Goal: Information Seeking & Learning: Find specific page/section

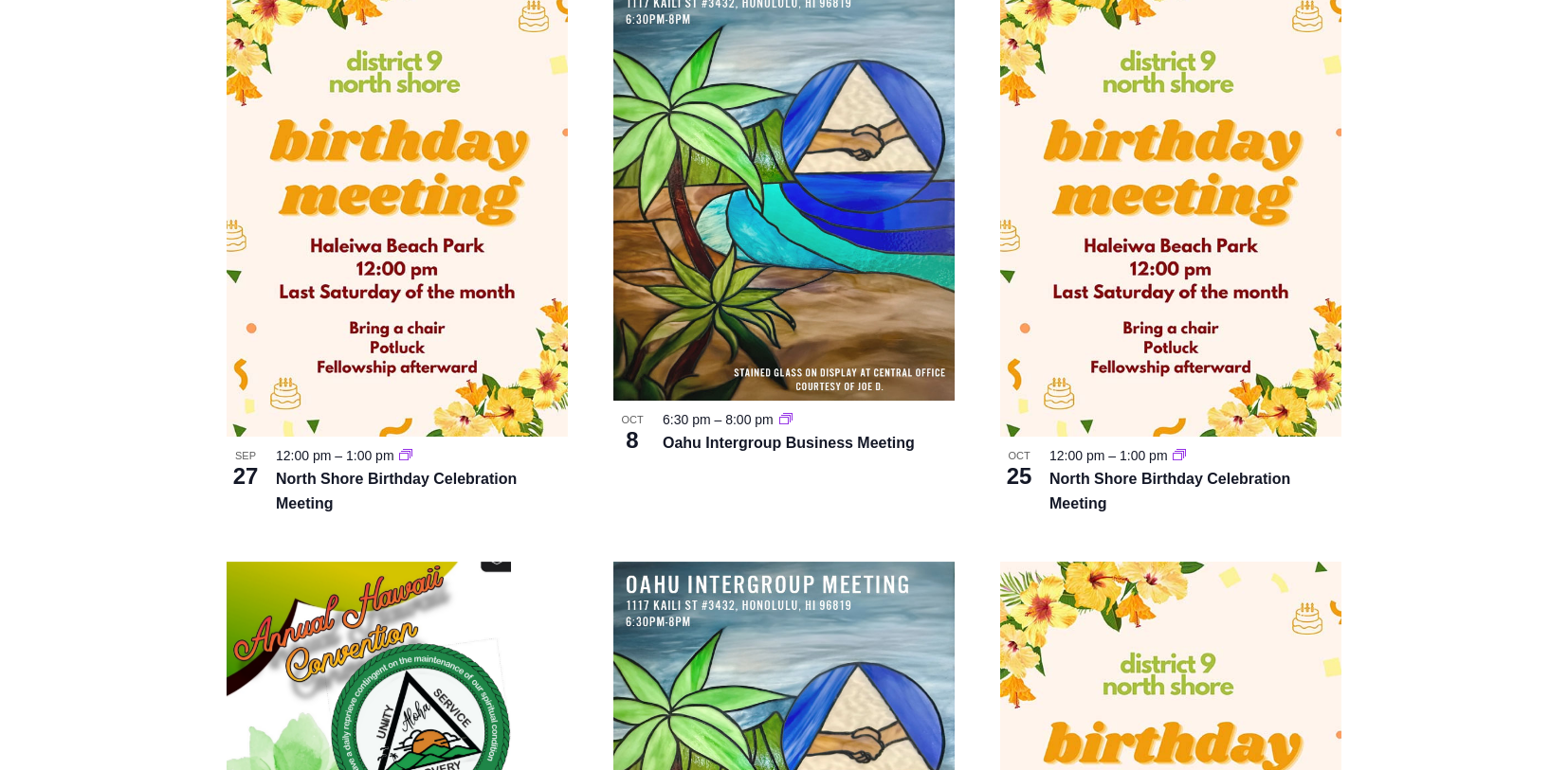
scroll to position [1625, 0]
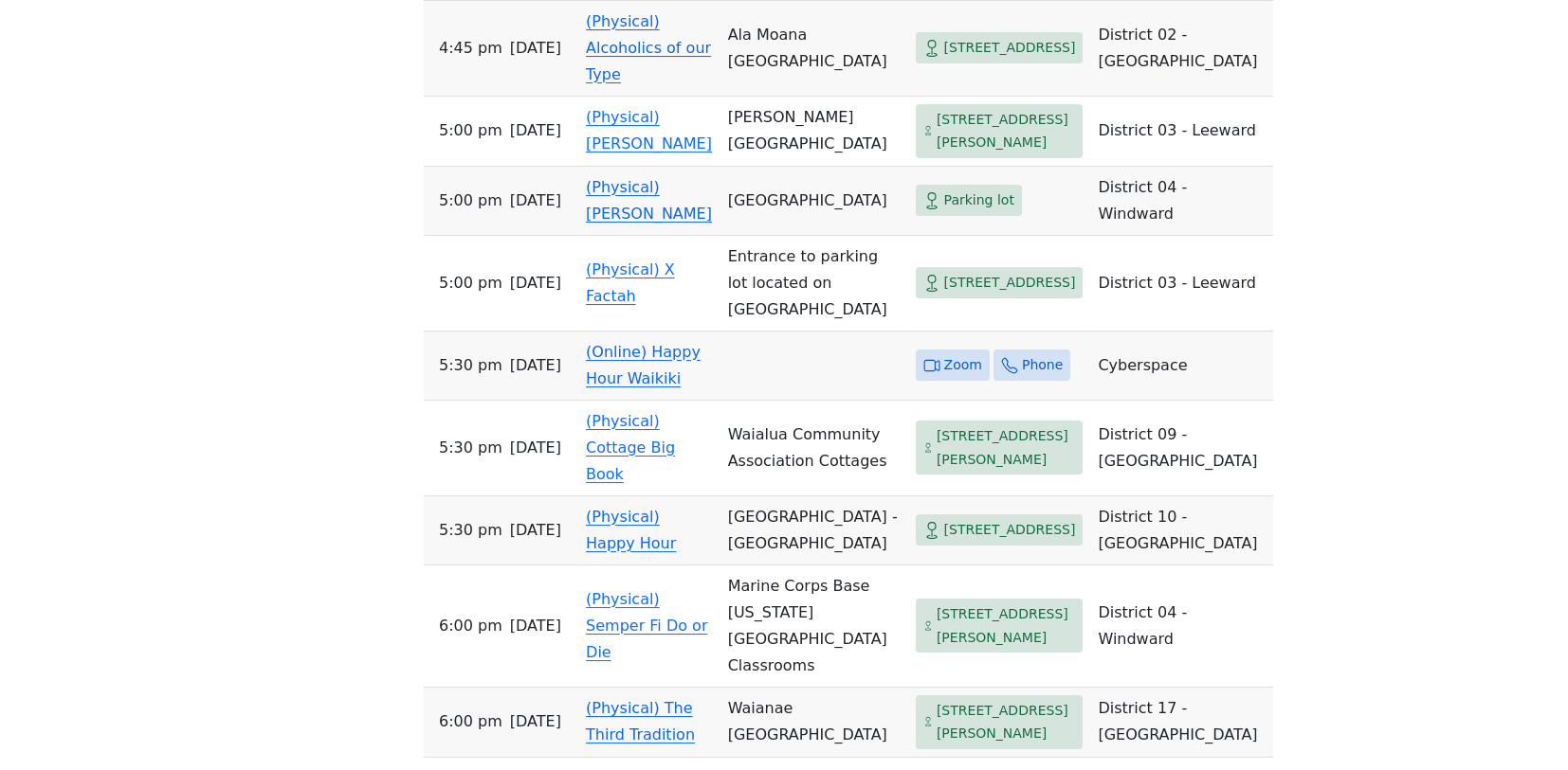
scroll to position [1439, 0]
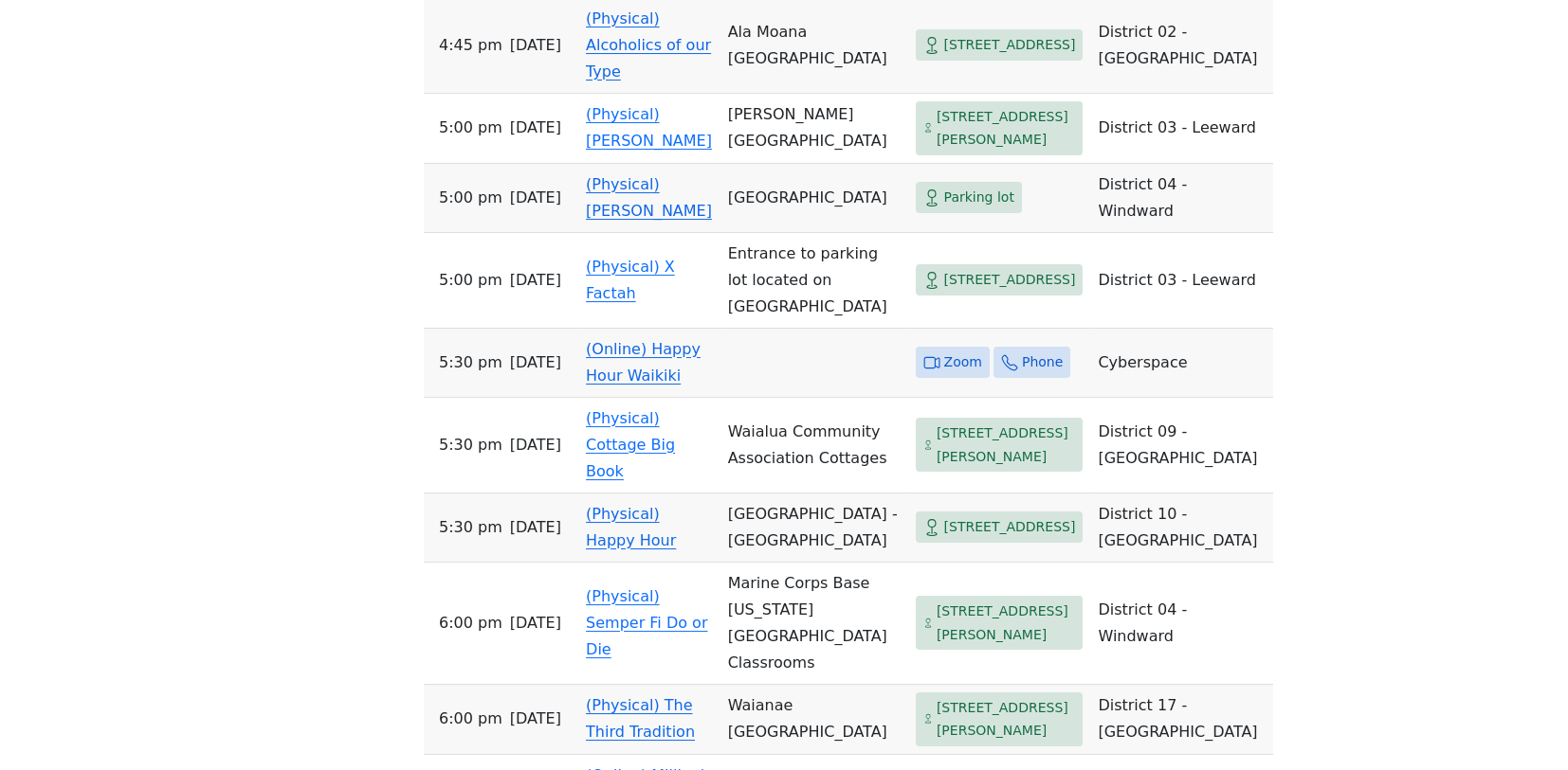
drag, startPoint x: 1394, startPoint y: 482, endPoint x: 1384, endPoint y: 527, distance: 46.1
click at [1388, 543] on div "If you know of a meeting listed here that NO LONGER MEETS, please call Central …" at bounding box center [784, 210] width 1412 height 2037
drag, startPoint x: 1222, startPoint y: 241, endPoint x: 1339, endPoint y: 389, distance: 188.7
click at [1339, 389] on div "If you know of a meeting listed here that NO LONGER MEETS, please call Central …" at bounding box center [784, 210] width 1412 height 2037
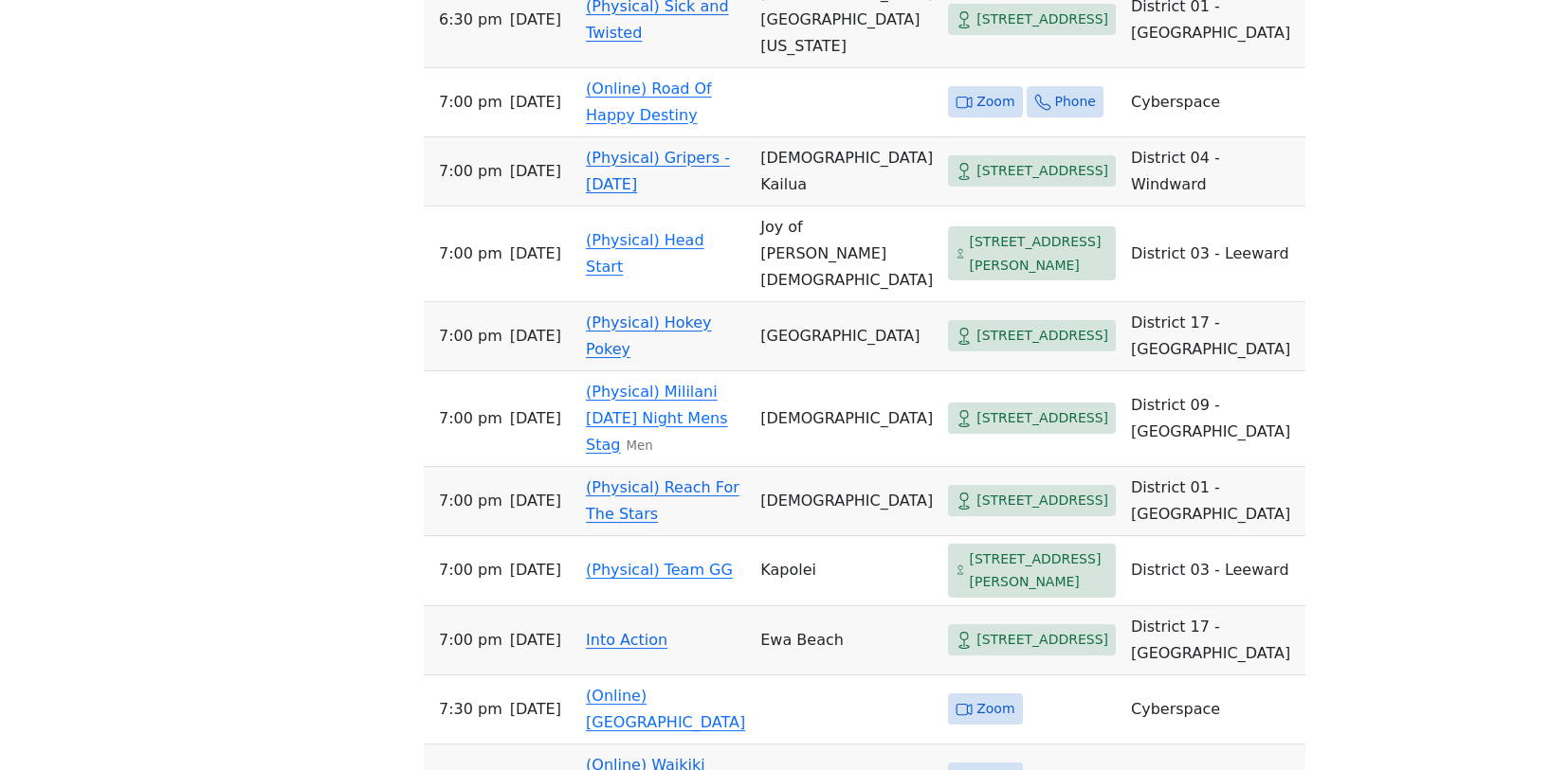
scroll to position [2298, 0]
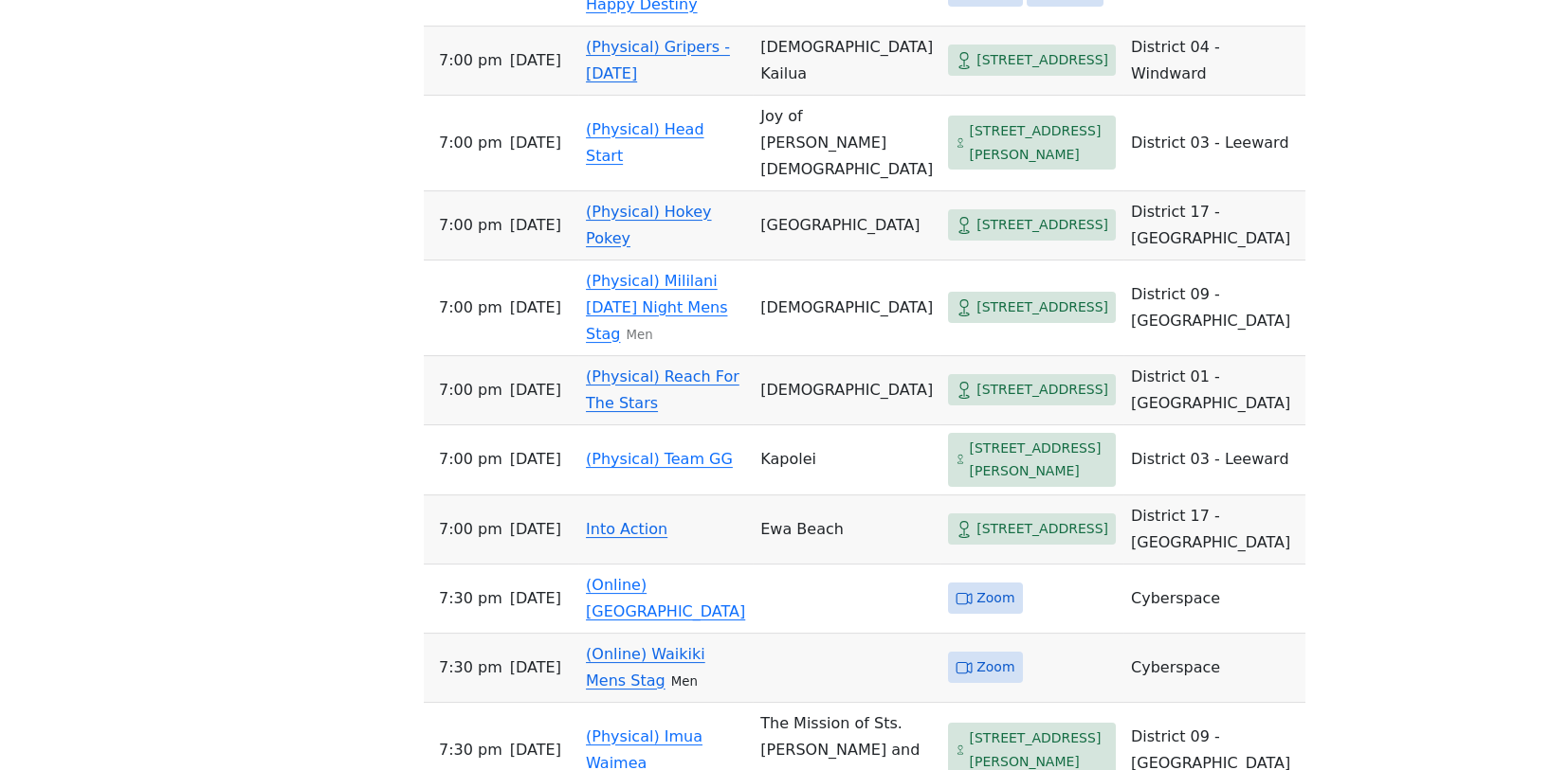
click at [709, 412] on link "(Physical) Reach For The Stars" at bounding box center [663, 390] width 153 height 45
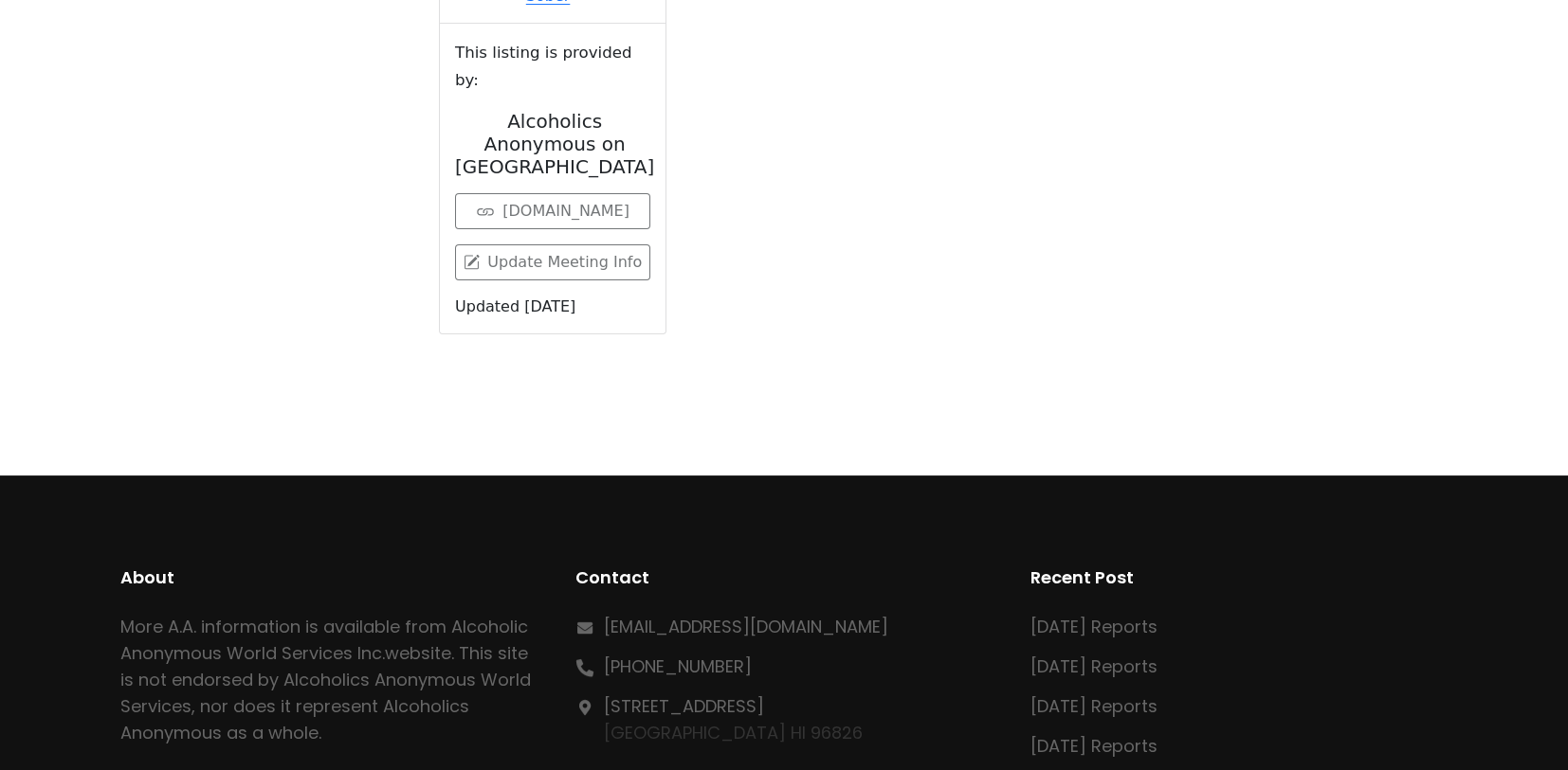
scroll to position [754, 0]
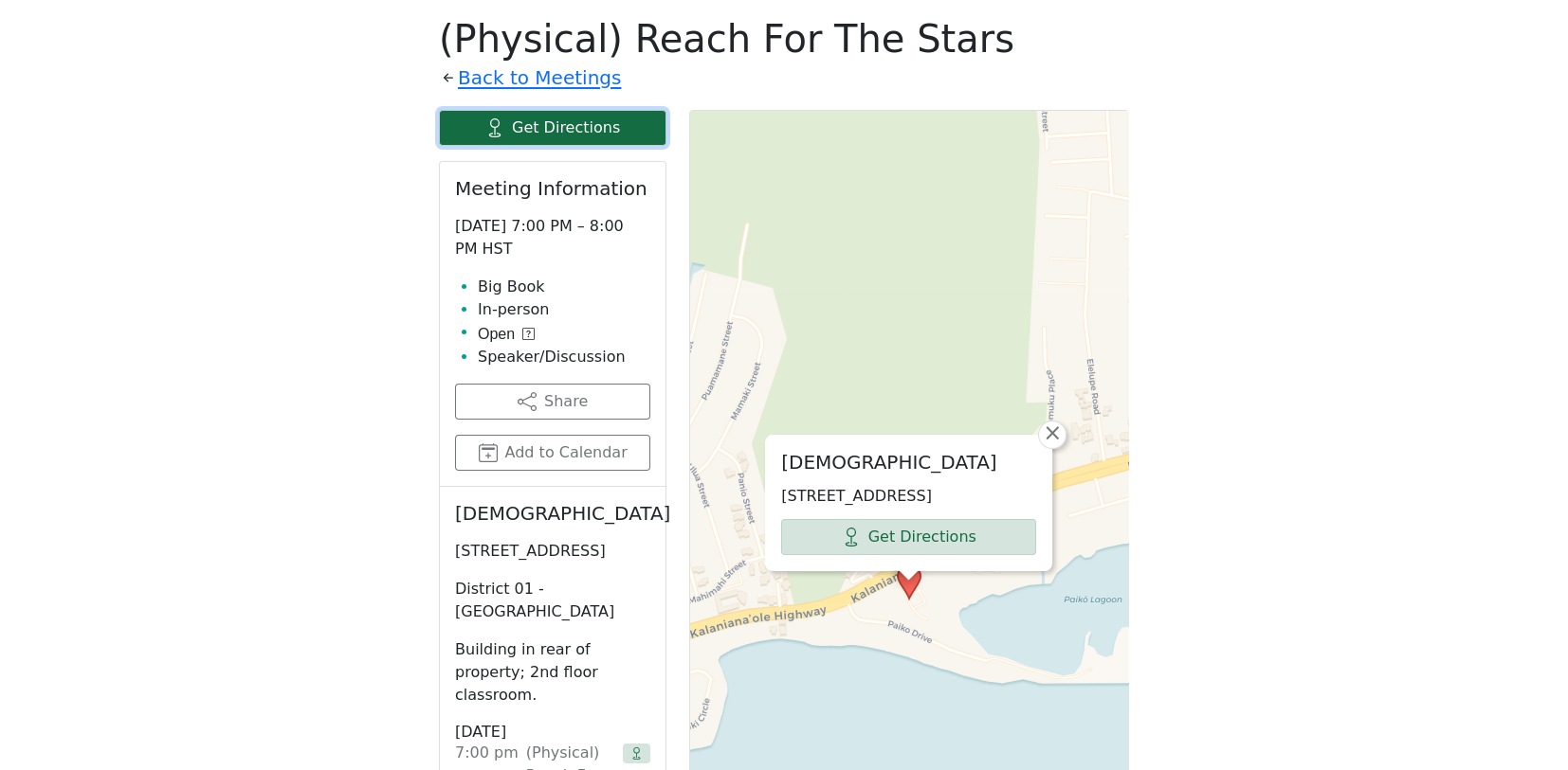
click at [534, 126] on link "Get Directions" at bounding box center [552, 127] width 228 height 36
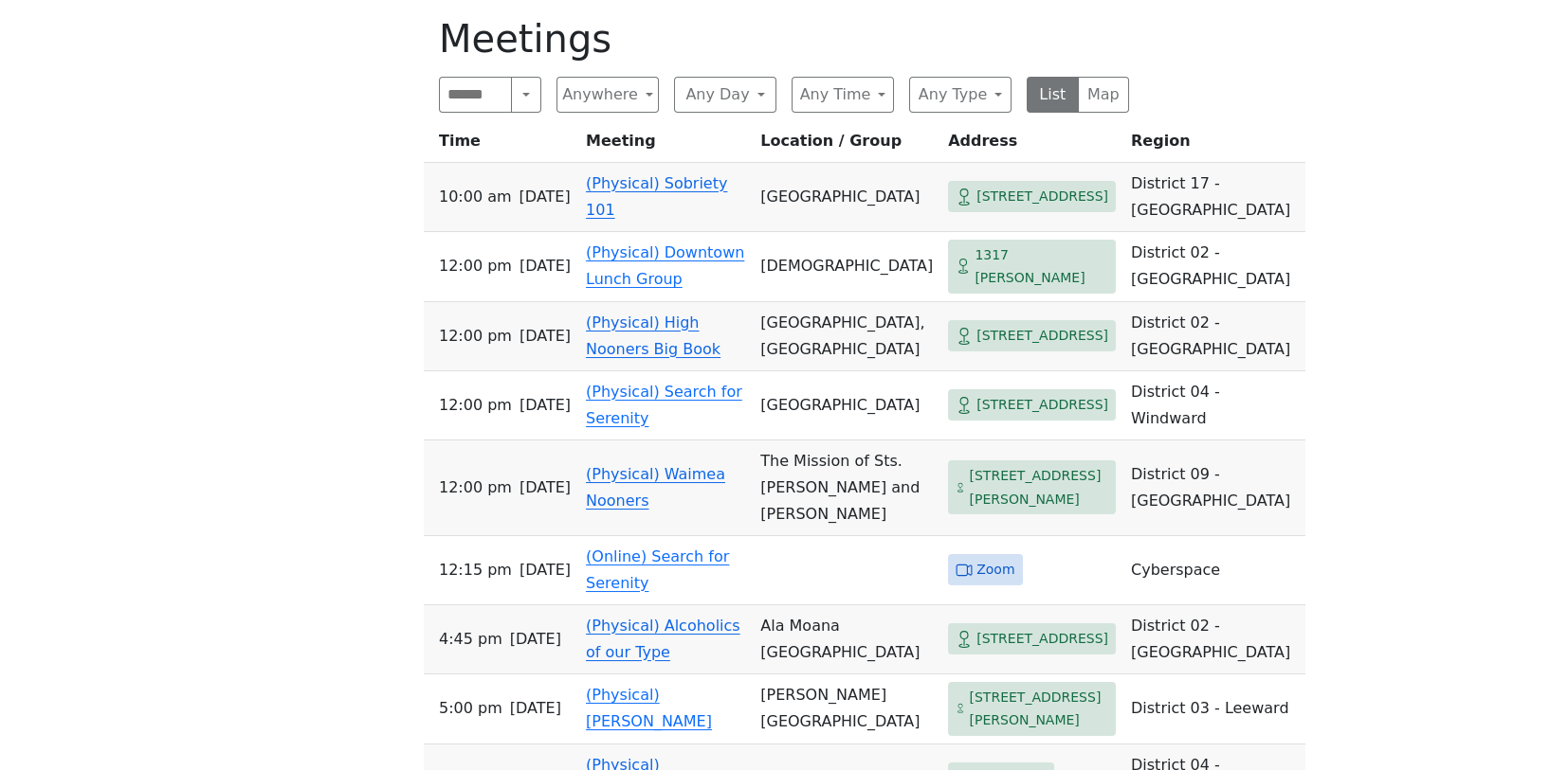
scroll to position [2298, 0]
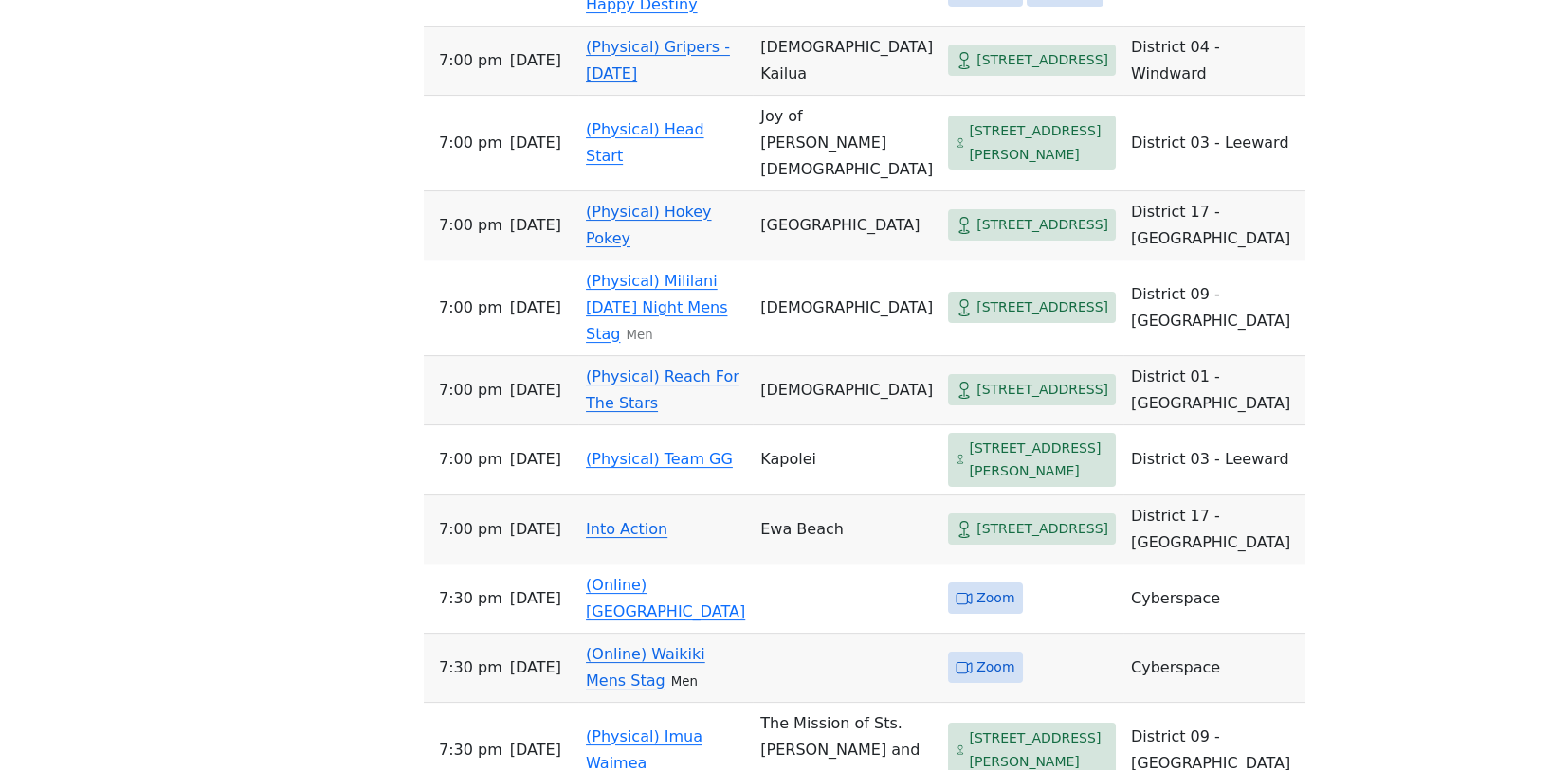
click at [667, 412] on link "(Physical) Reach For The Stars" at bounding box center [663, 390] width 153 height 45
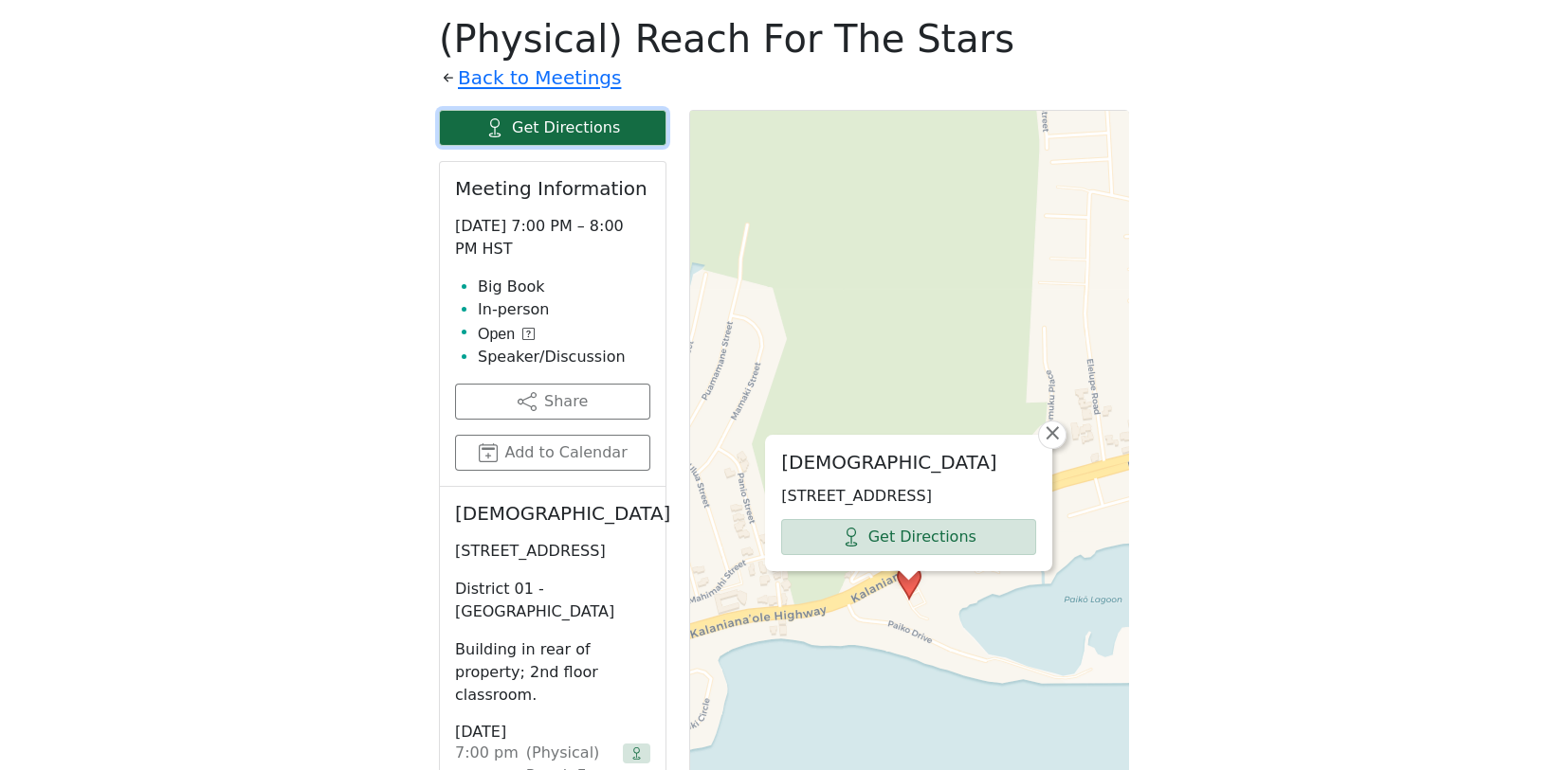
click at [573, 128] on link "Get Directions" at bounding box center [552, 127] width 228 height 36
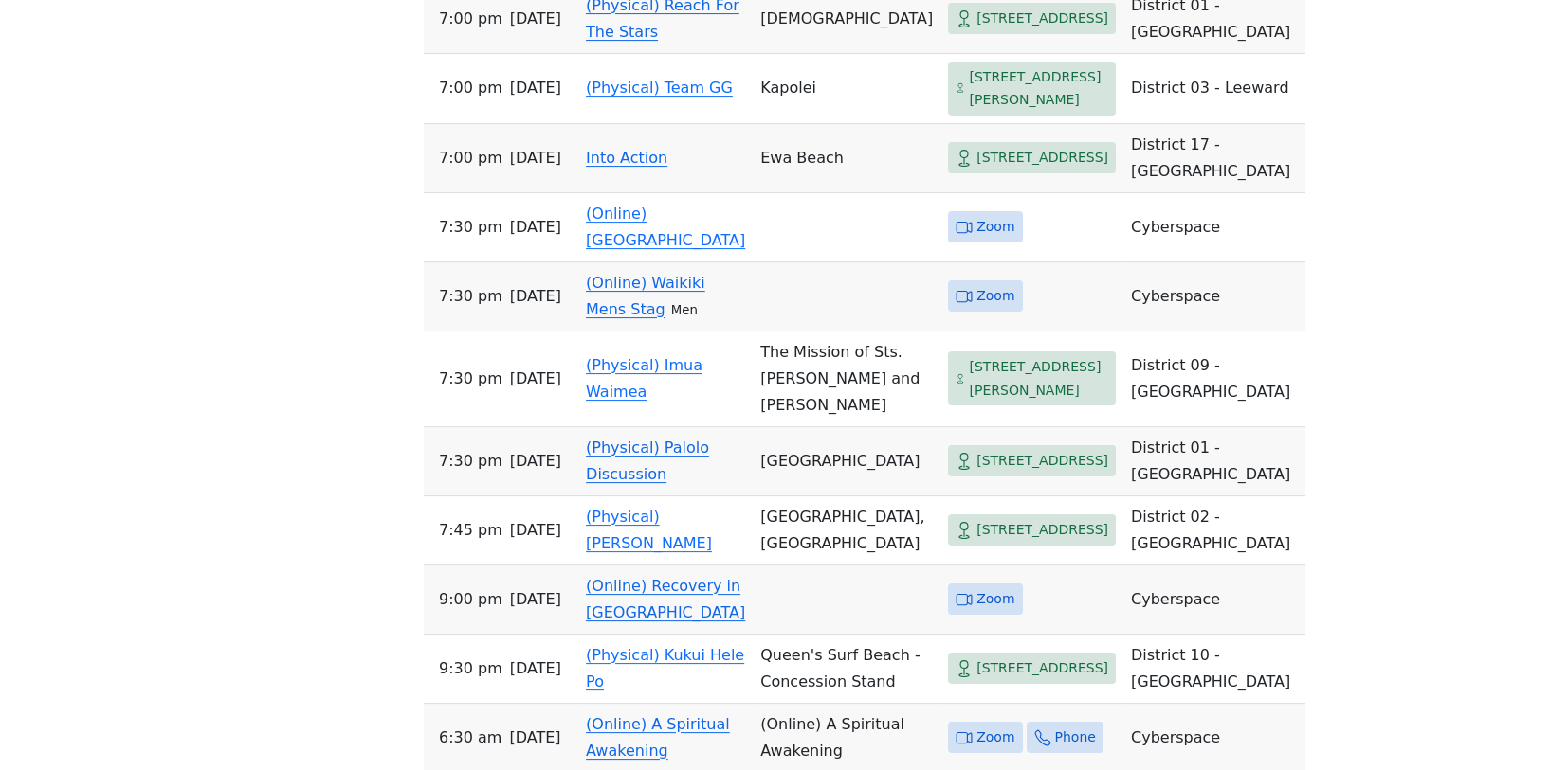
scroll to position [2993, 0]
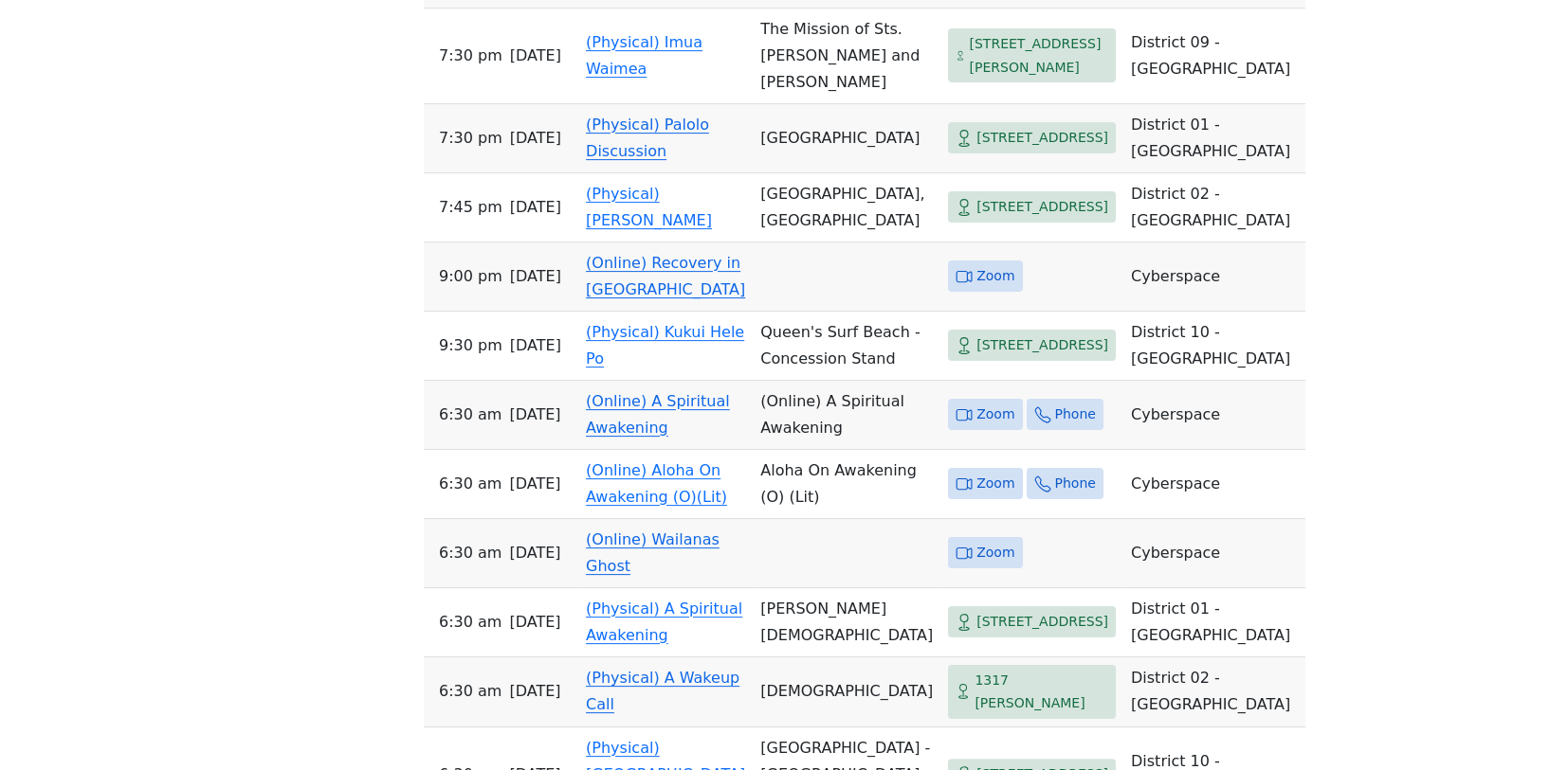
drag, startPoint x: 1553, startPoint y: 518, endPoint x: 1566, endPoint y: 550, distance: 34.5
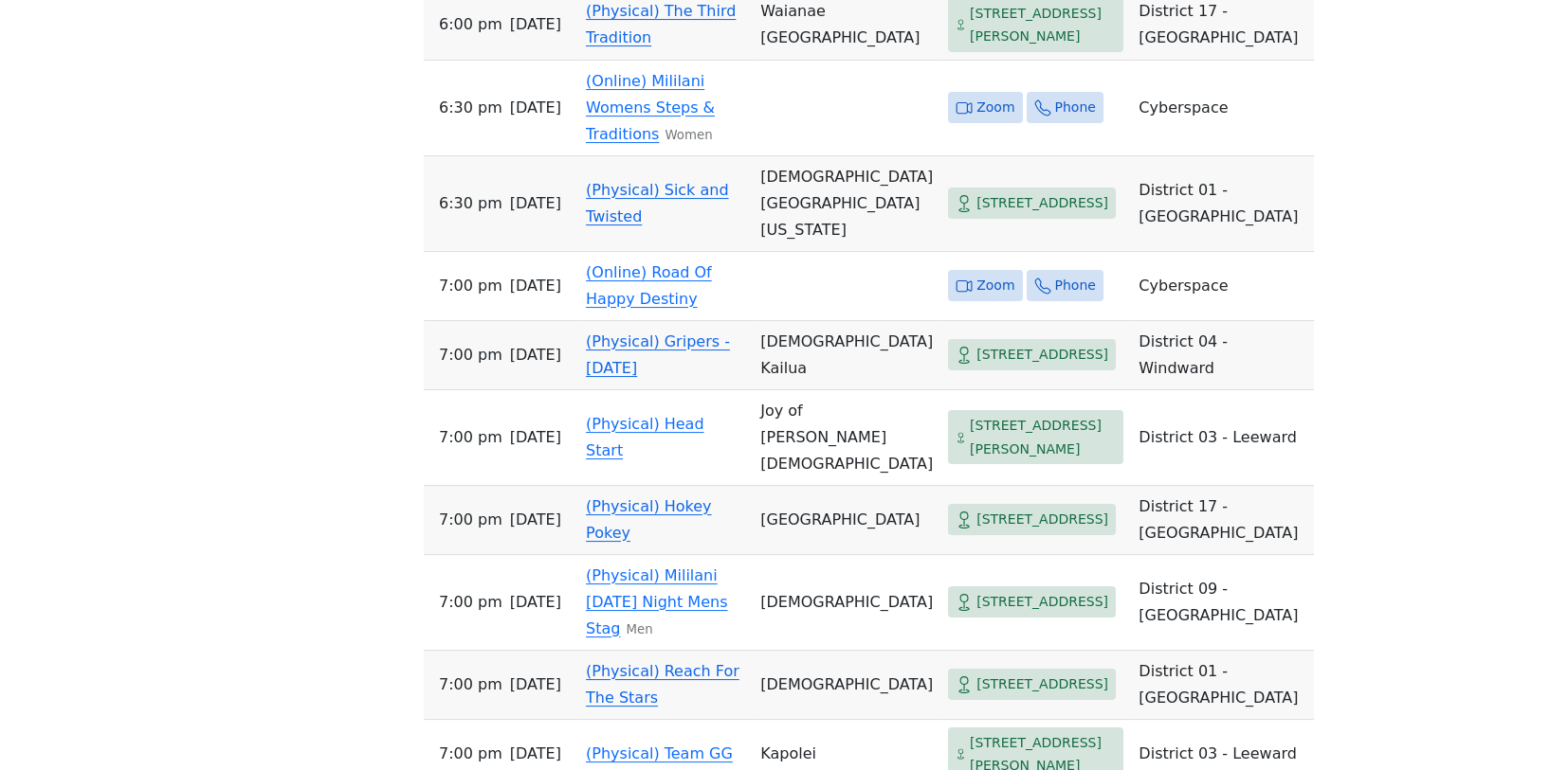
scroll to position [1997, 0]
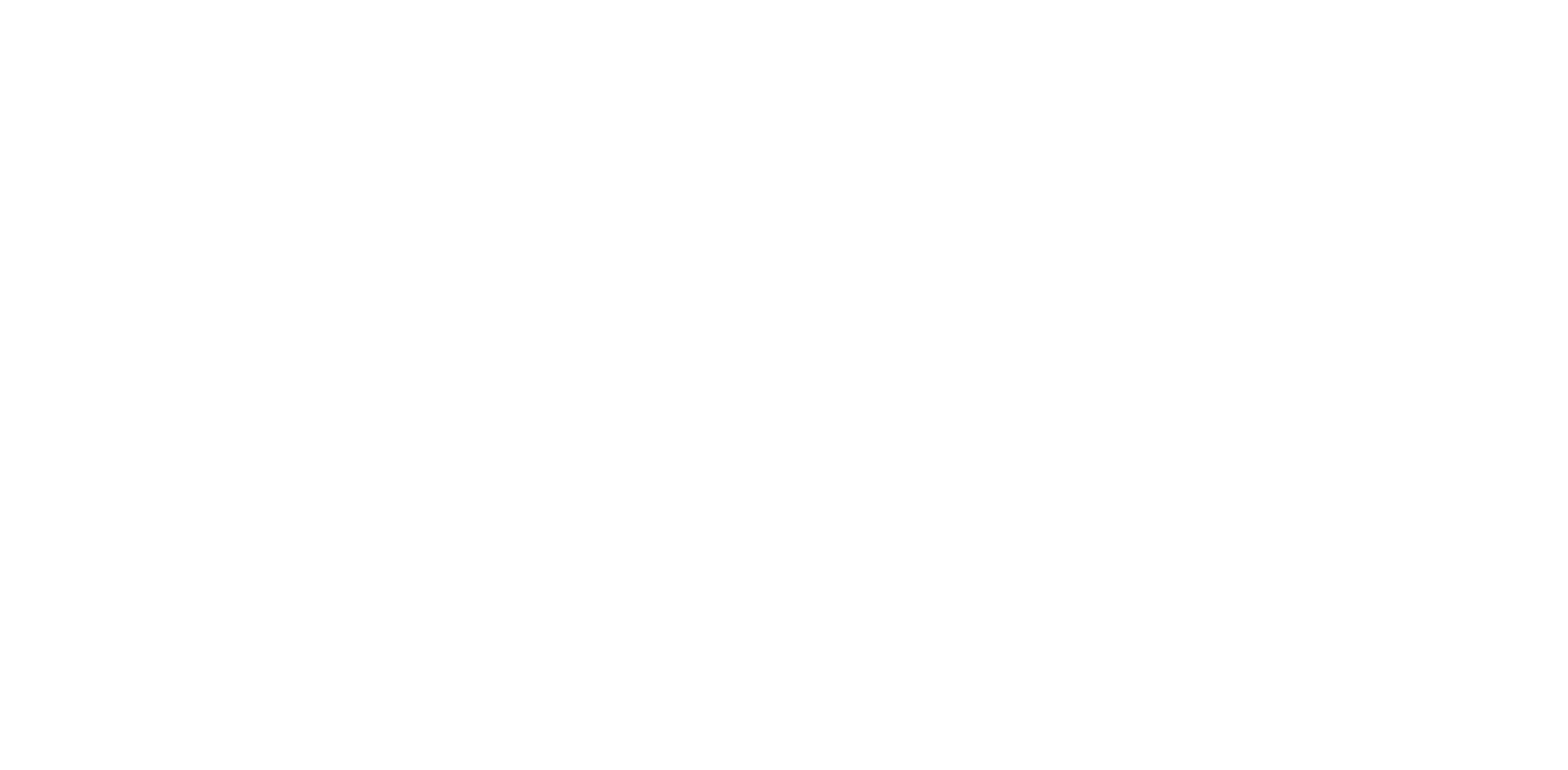
scroll to position [664, 0]
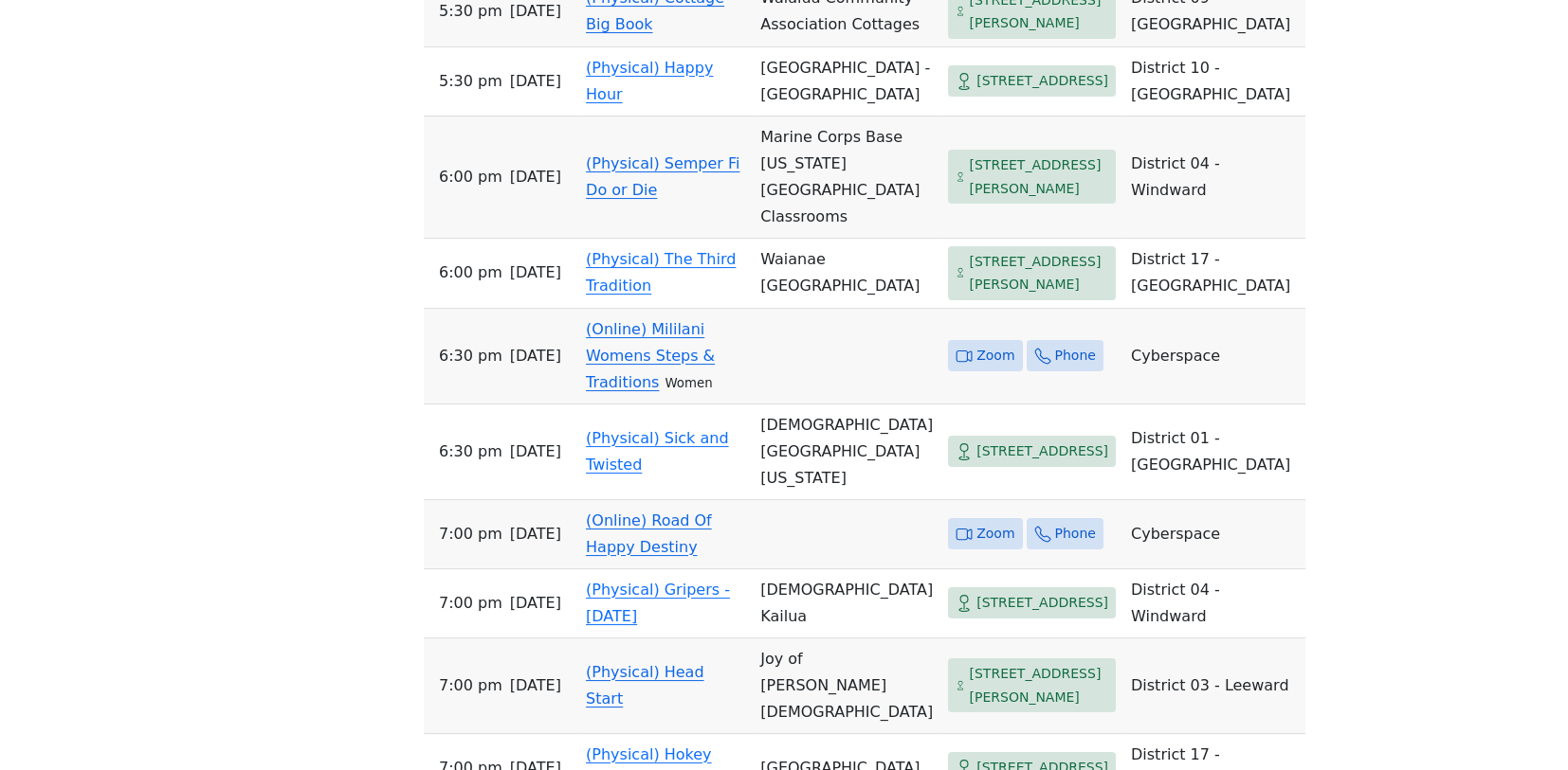
scroll to position [1795, 0]
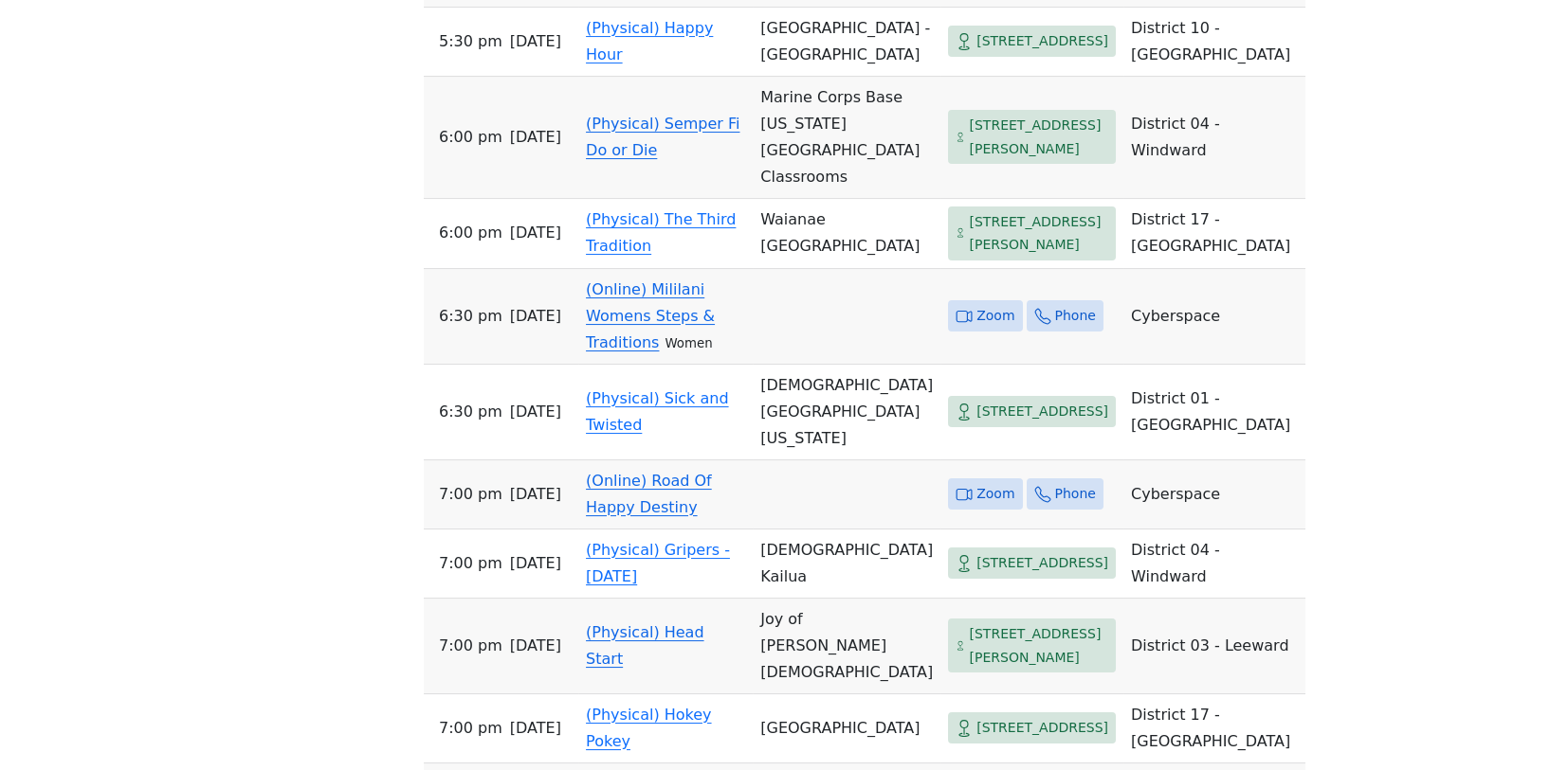
drag, startPoint x: 1434, startPoint y: 350, endPoint x: 1439, endPoint y: 479, distance: 129.1
click at [1460, 488] on div "If you know of a meeting listed here that NO LONGER MEETS, please call Central …" at bounding box center [784, 184] width 1412 height 2695
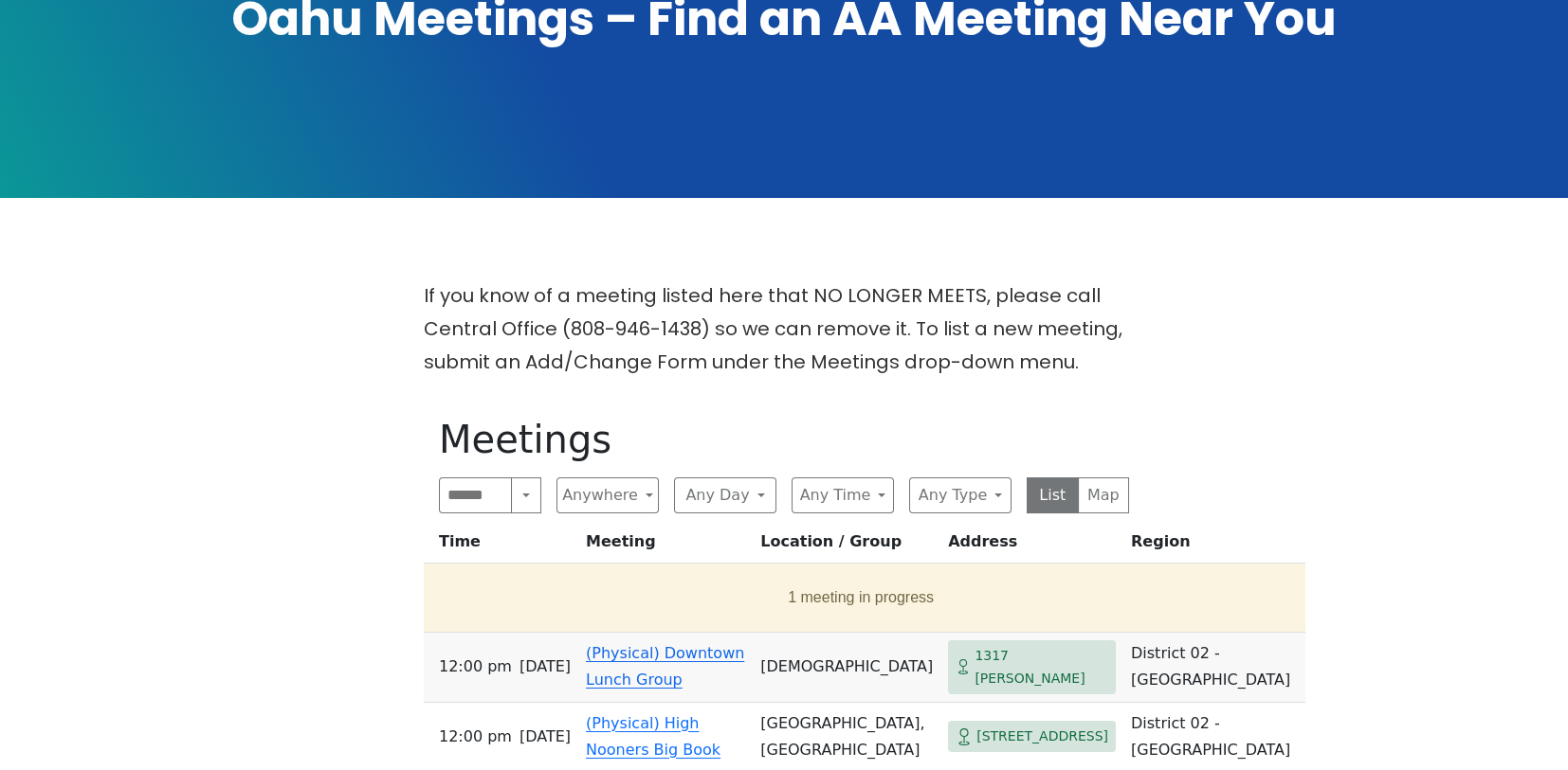
scroll to position [364, 0]
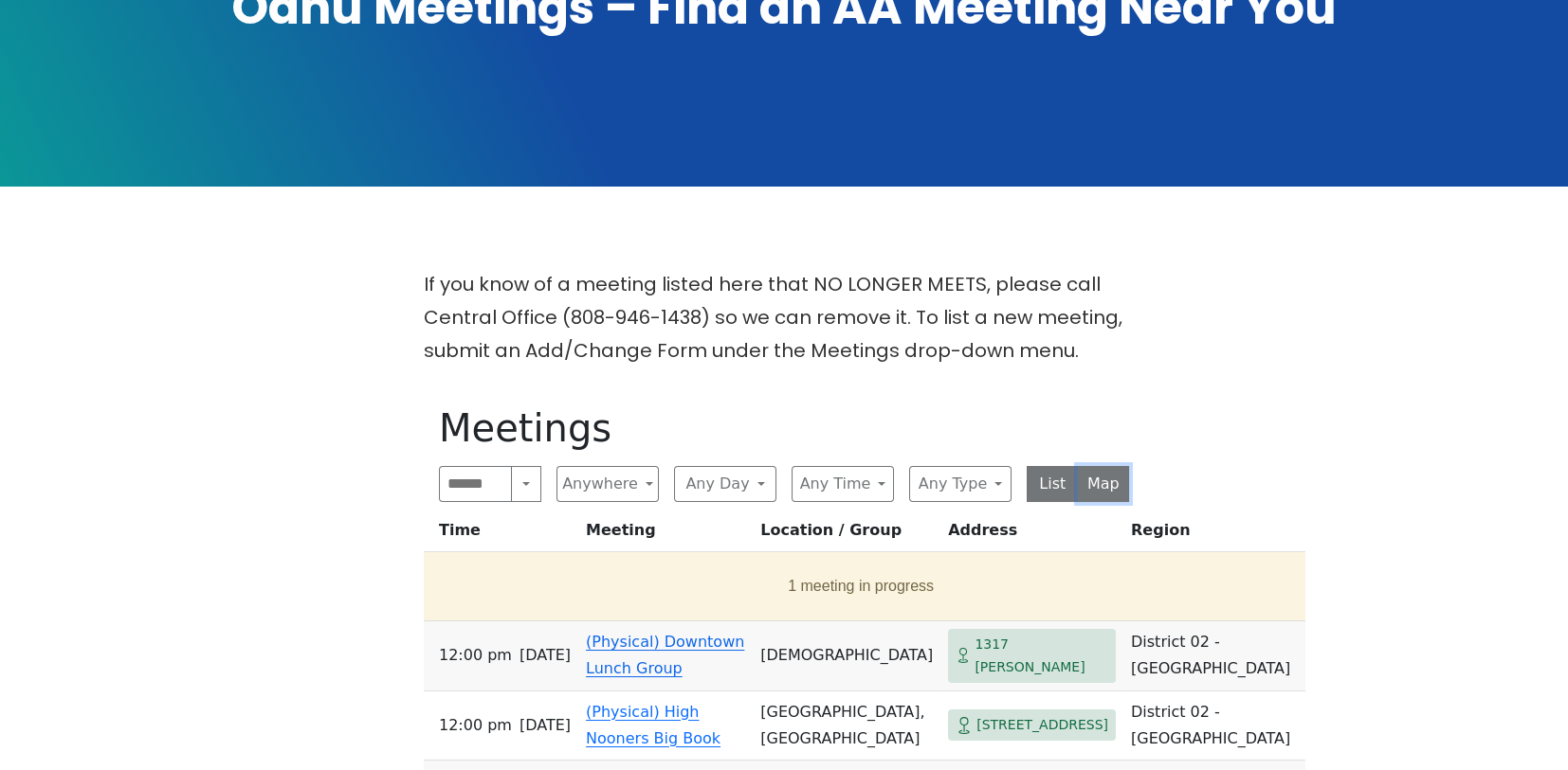
click at [1111, 480] on button "Map" at bounding box center [1104, 484] width 52 height 36
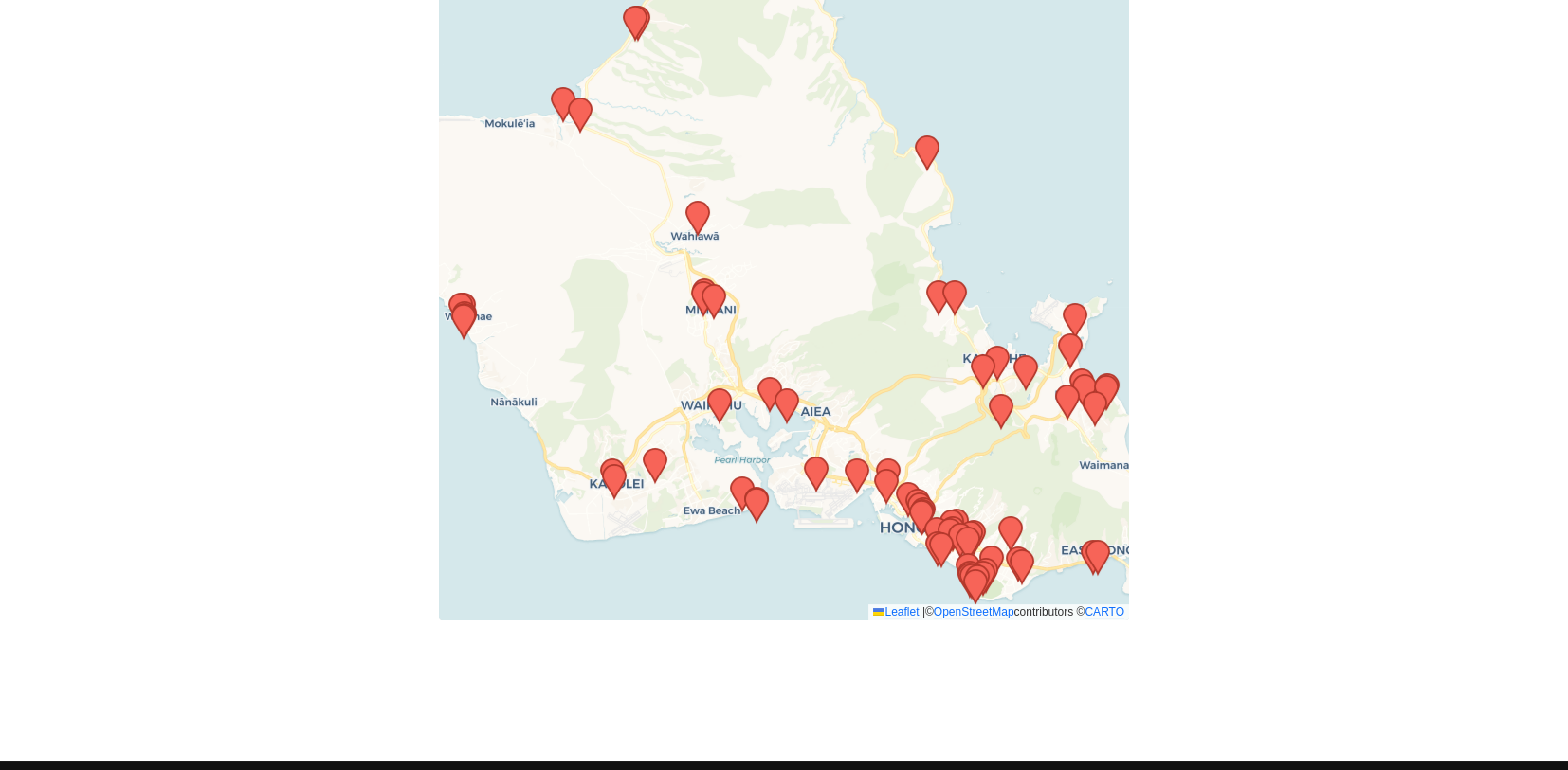
scroll to position [891, 0]
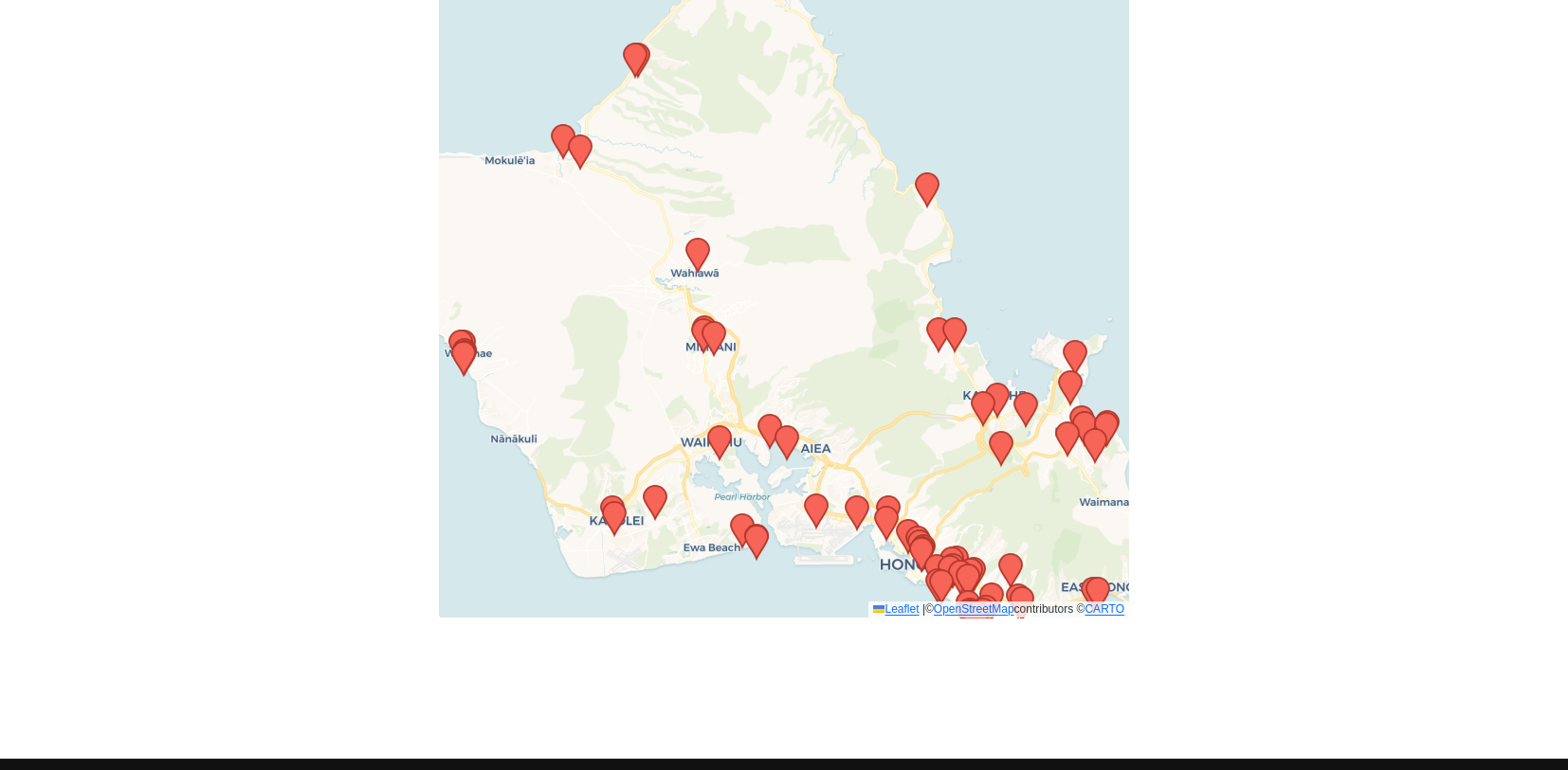
drag, startPoint x: 998, startPoint y: 355, endPoint x: 999, endPoint y: 394, distance: 39.0
click at [1000, 394] on icon at bounding box center [996, 401] width 22 height 33
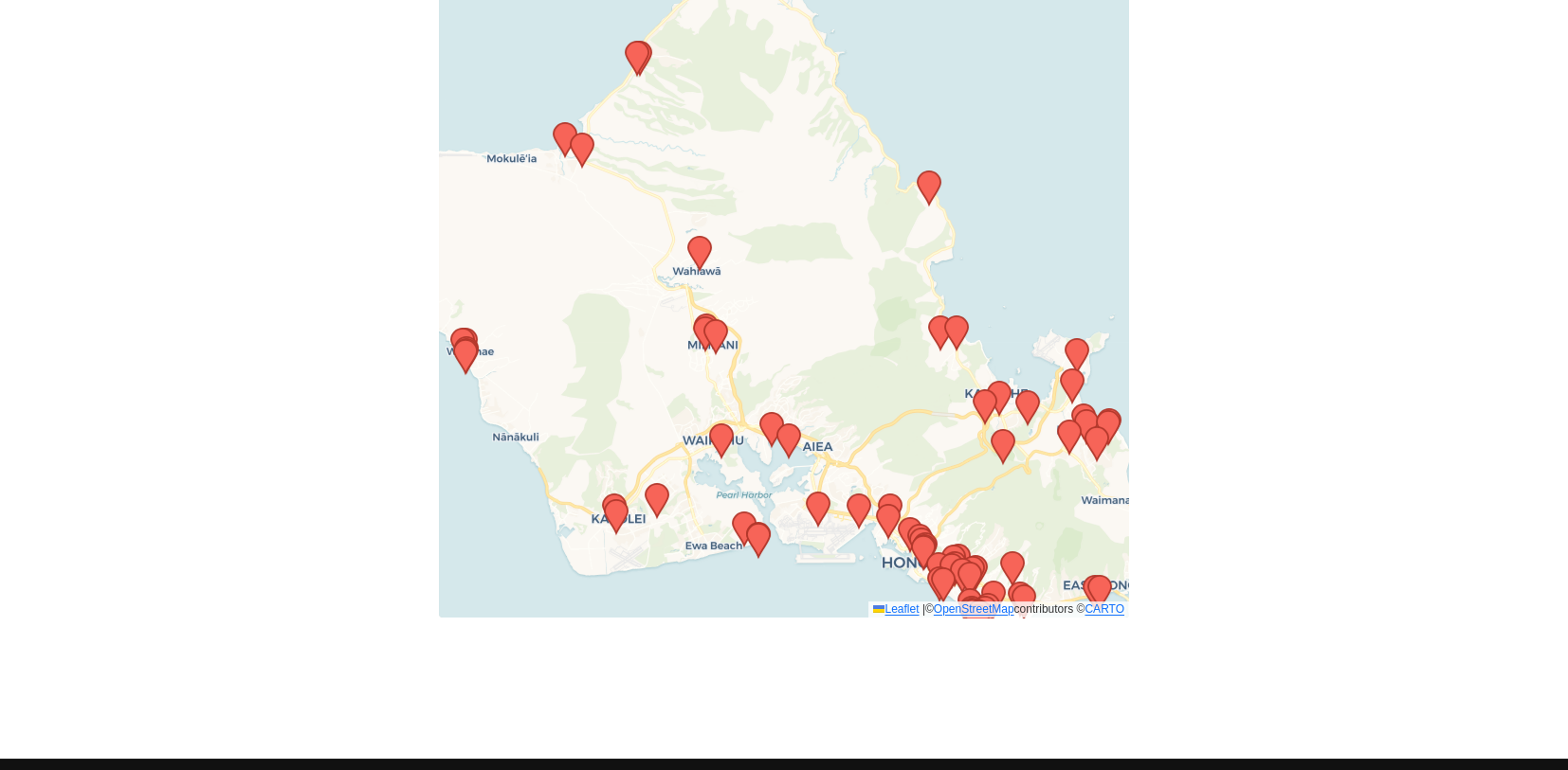
click at [902, 372] on div "Leaflet | © OpenStreetMap contributors © CARTO" at bounding box center [783, 304] width 690 height 628
click at [899, 367] on div "Leaflet | © OpenStreetMap contributors © CARTO" at bounding box center [783, 304] width 690 height 628
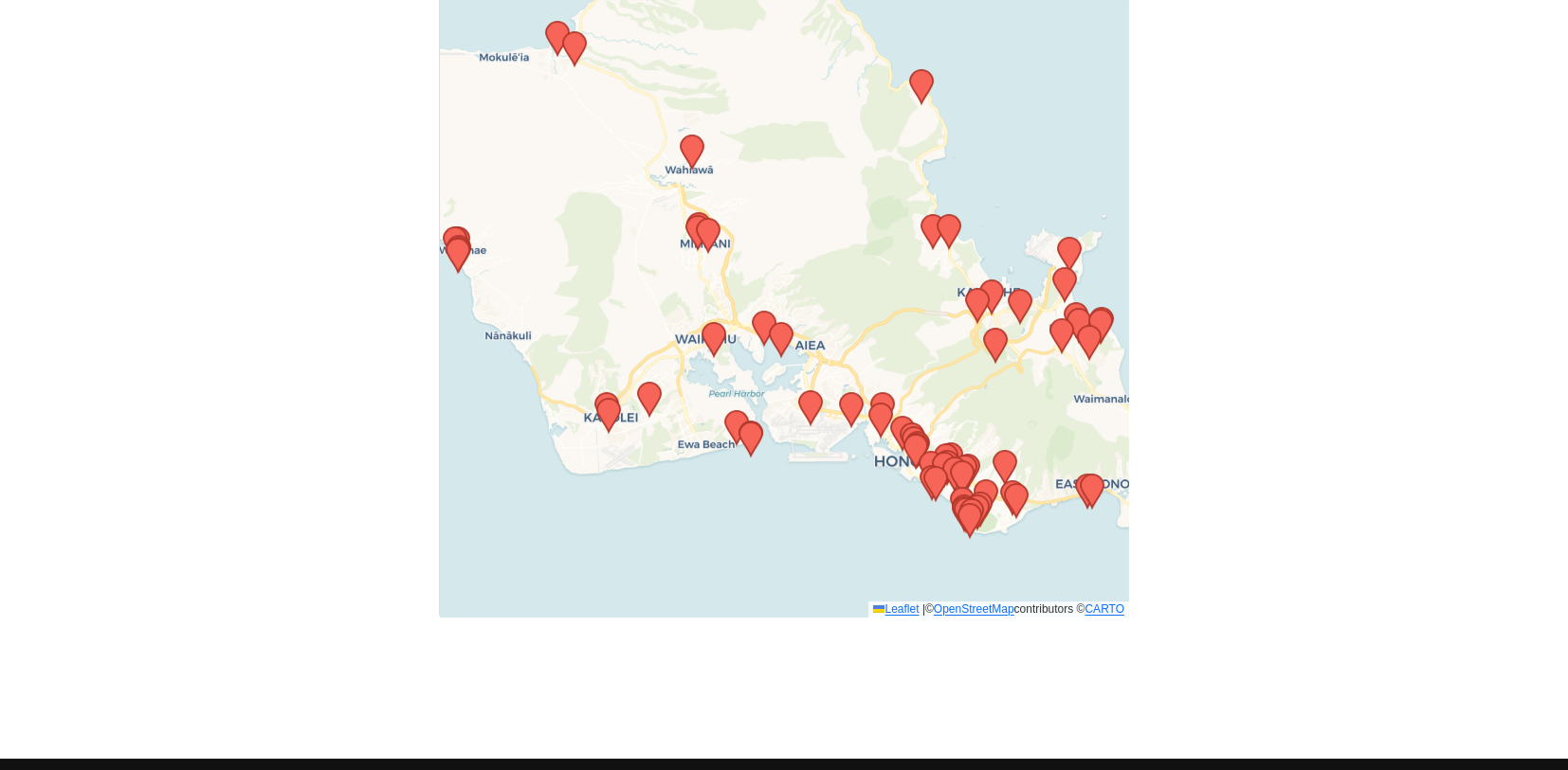
drag, startPoint x: 951, startPoint y: 407, endPoint x: 943, endPoint y: 306, distance: 101.3
click at [943, 306] on div "Leaflet | © OpenStreetMap contributors © CARTO" at bounding box center [783, 304] width 690 height 628
click at [995, 290] on icon at bounding box center [991, 297] width 22 height 33
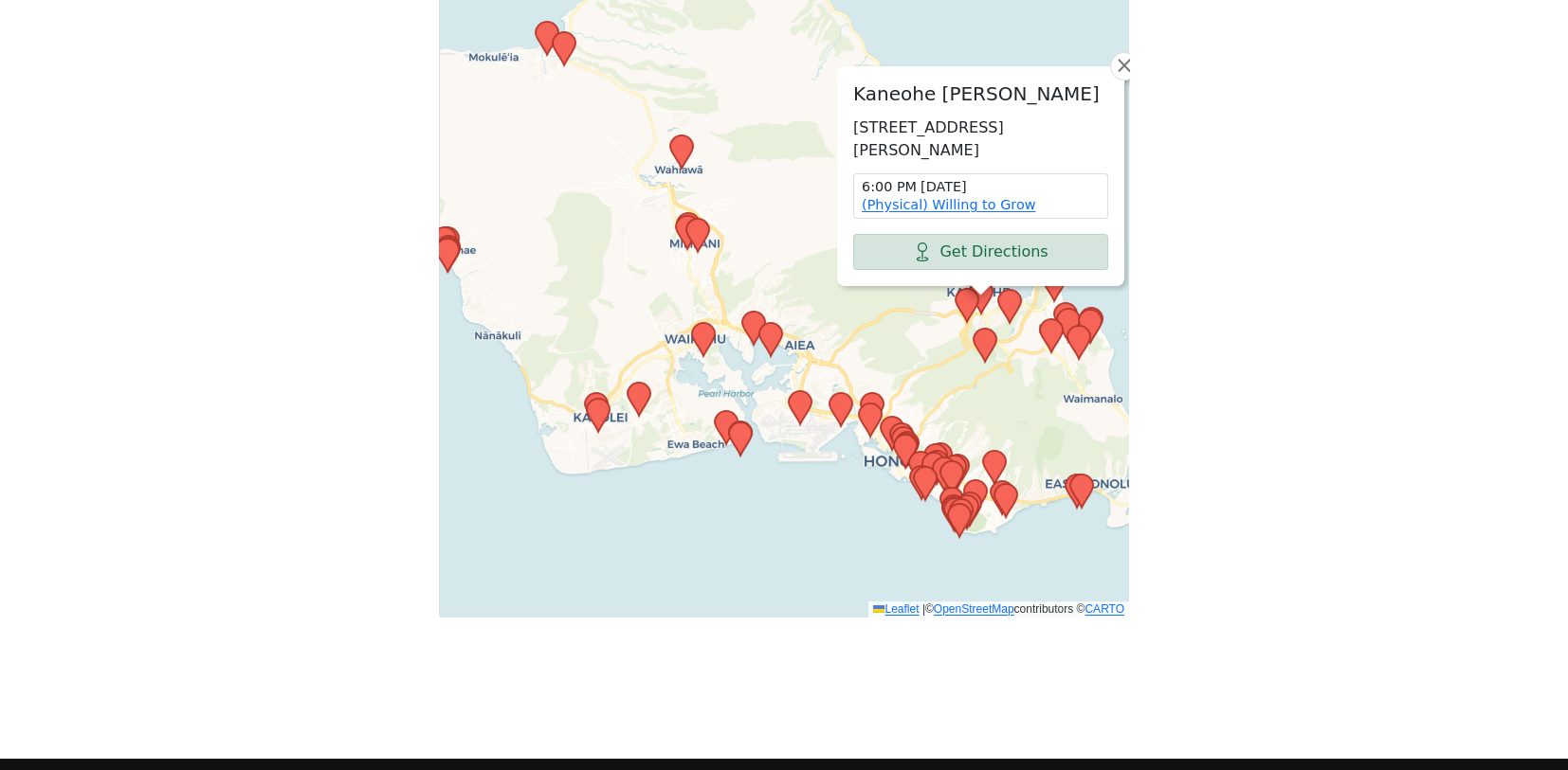
click at [943, 358] on div "Kaneohe Higashi Hongwanji 45-520 Keaahala Rd, Kaneohe, HI 96744, USA 6:00 PM We…" at bounding box center [783, 304] width 690 height 628
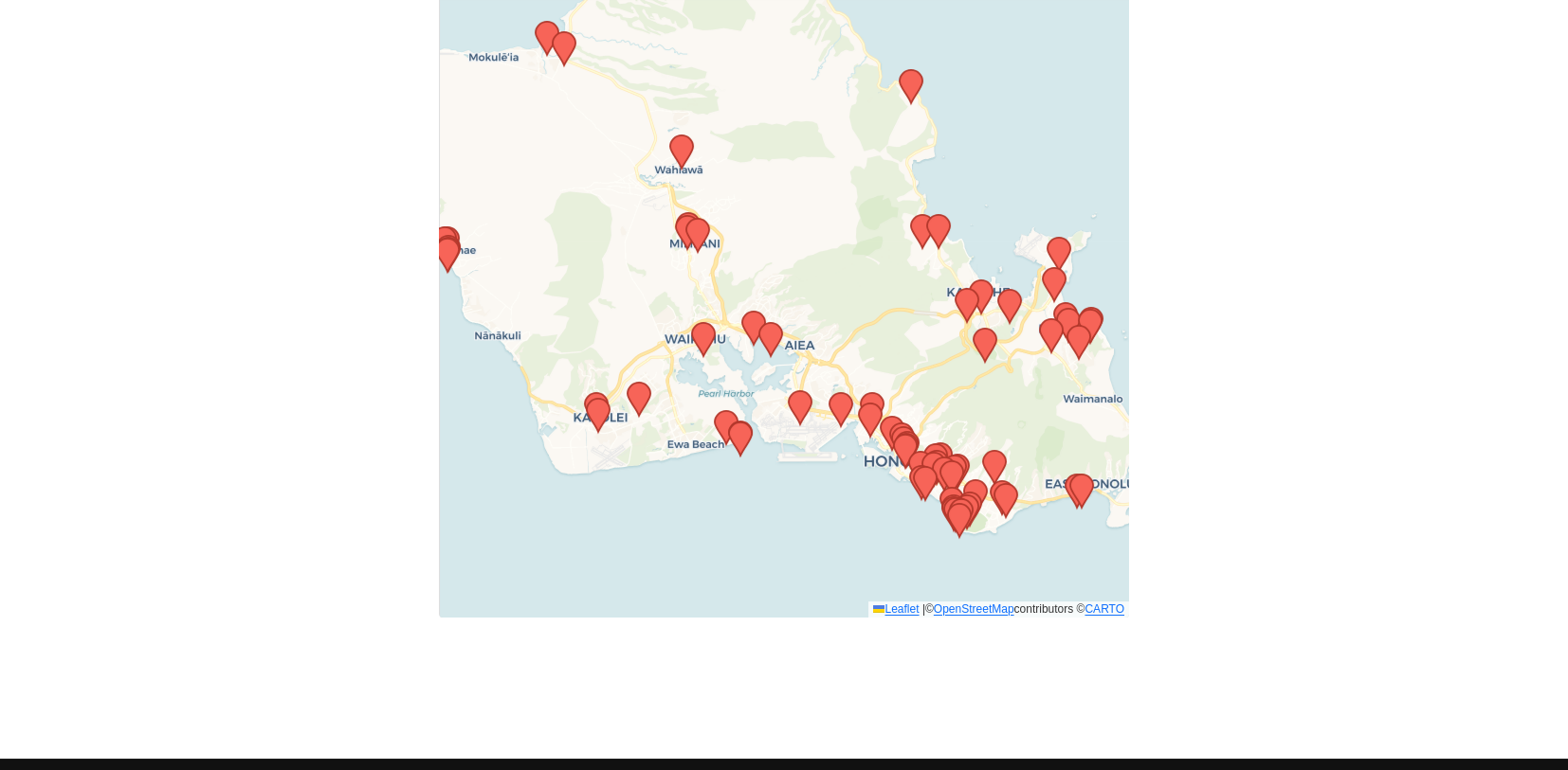
click at [967, 298] on icon at bounding box center [966, 305] width 22 height 33
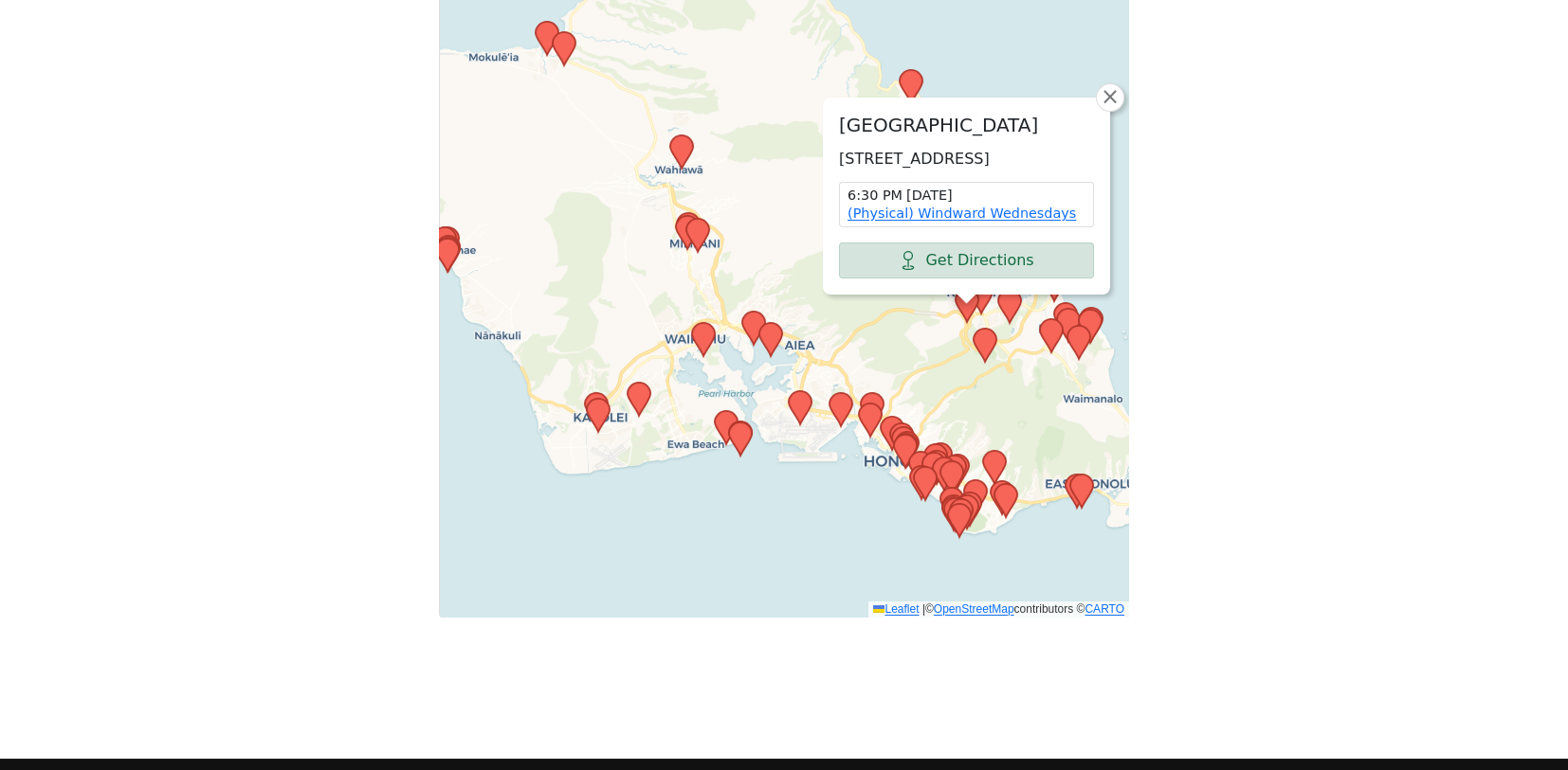
click at [967, 298] on div at bounding box center [965, 291] width 22 height 22
click at [907, 381] on div "Windward Community College 45-720 Keaahala Rd, Kaneohe, HI 96744, USA 6:30 PM W…" at bounding box center [783, 304] width 690 height 628
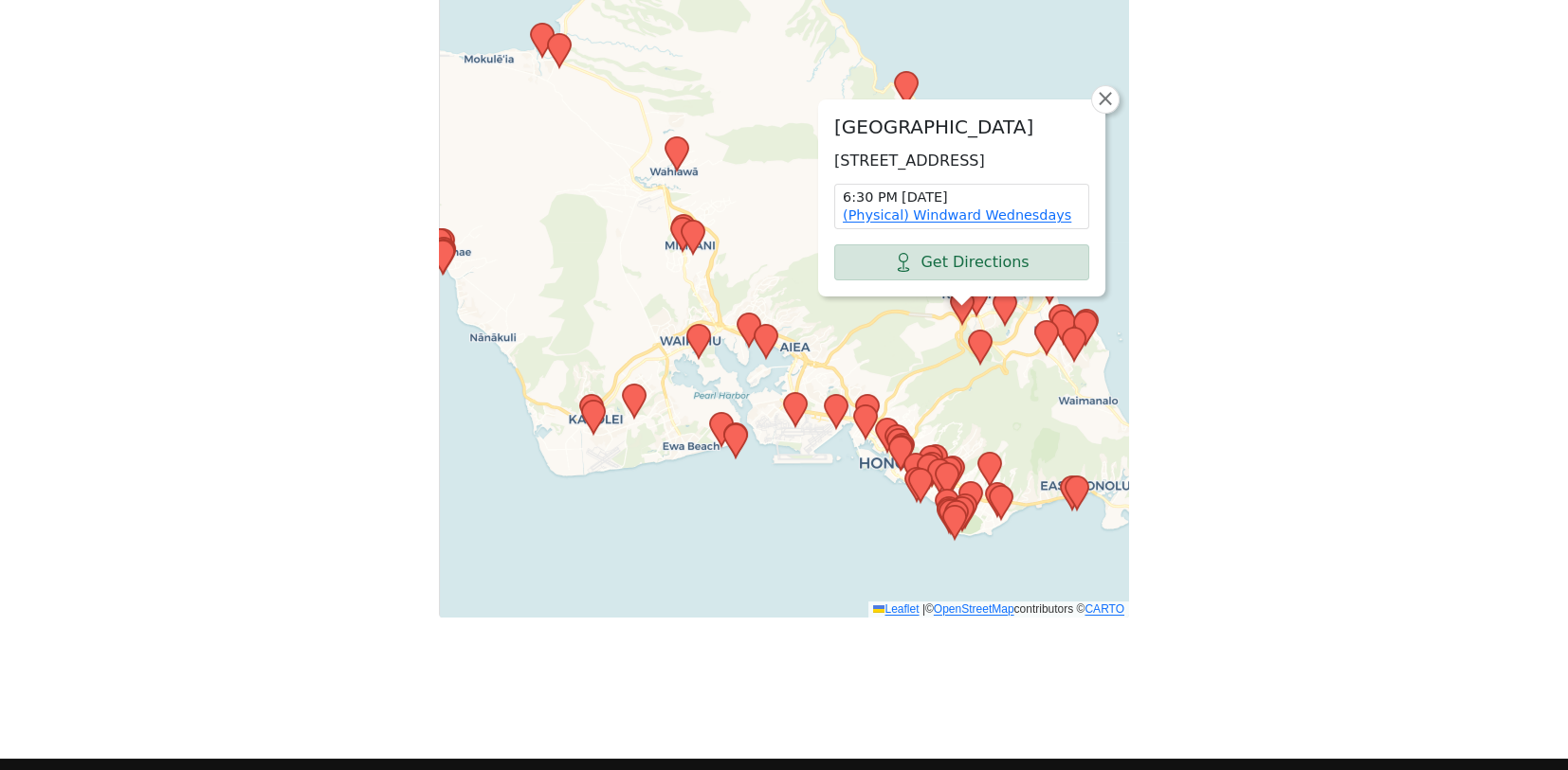
drag, startPoint x: 931, startPoint y: 342, endPoint x: 933, endPoint y: 331, distance: 11.2
click at [932, 340] on div "Windward Community College 45-720 Keaahala Rd, Kaneohe, HI 96744, USA 6:30 PM W…" at bounding box center [783, 304] width 690 height 628
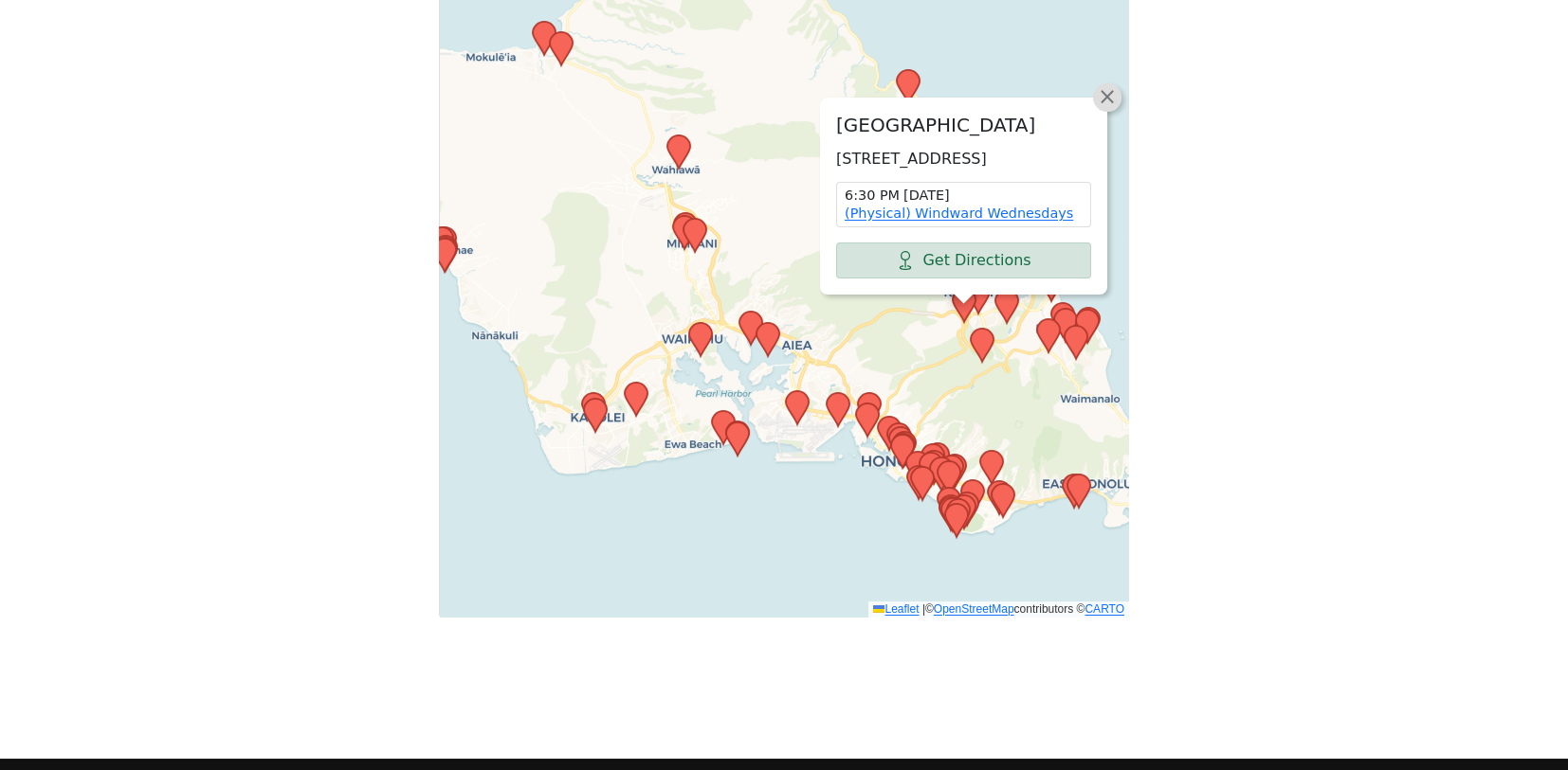
click at [1105, 85] on span "×" at bounding box center [1108, 96] width 19 height 22
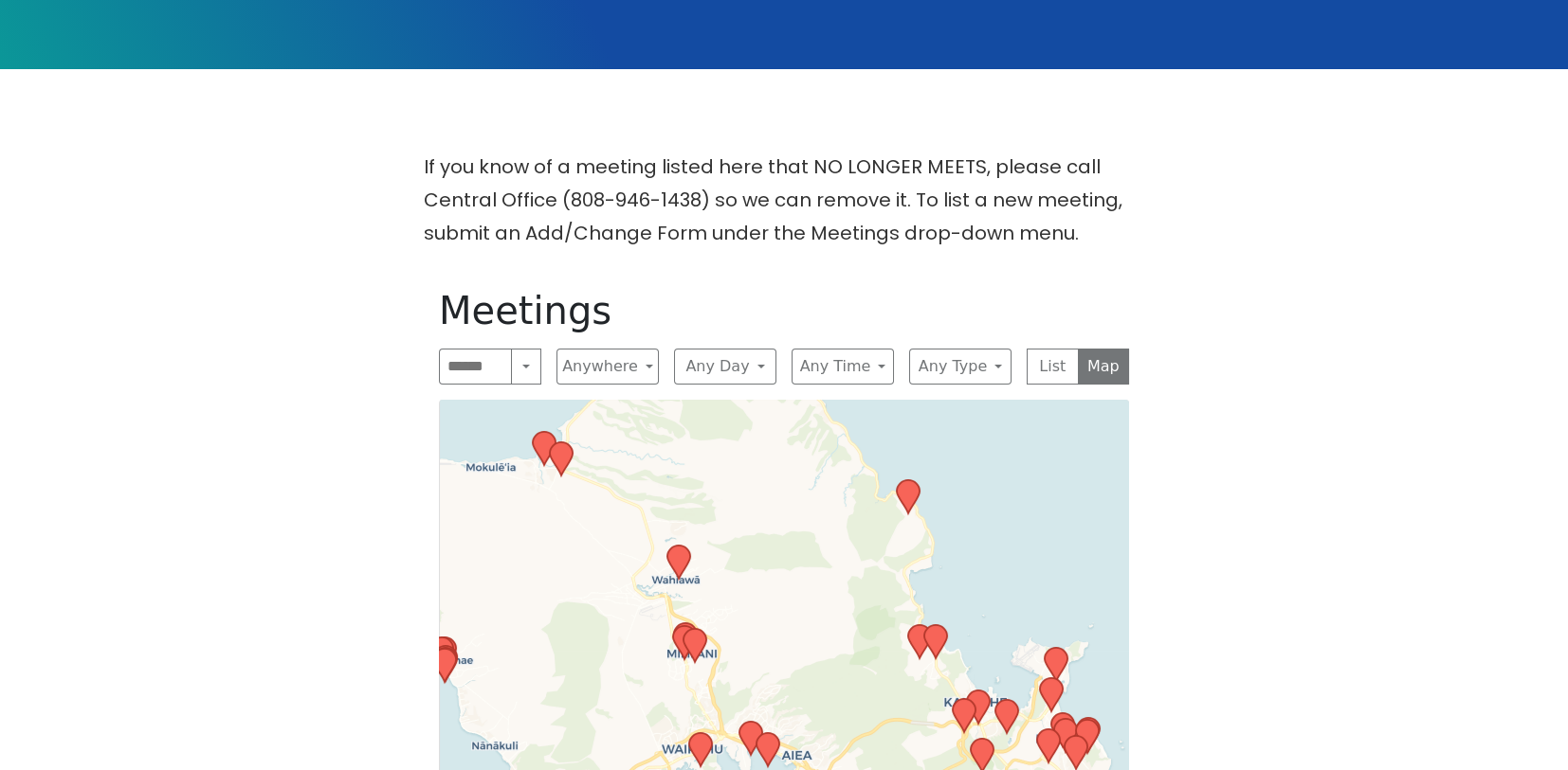
scroll to position [482, 0]
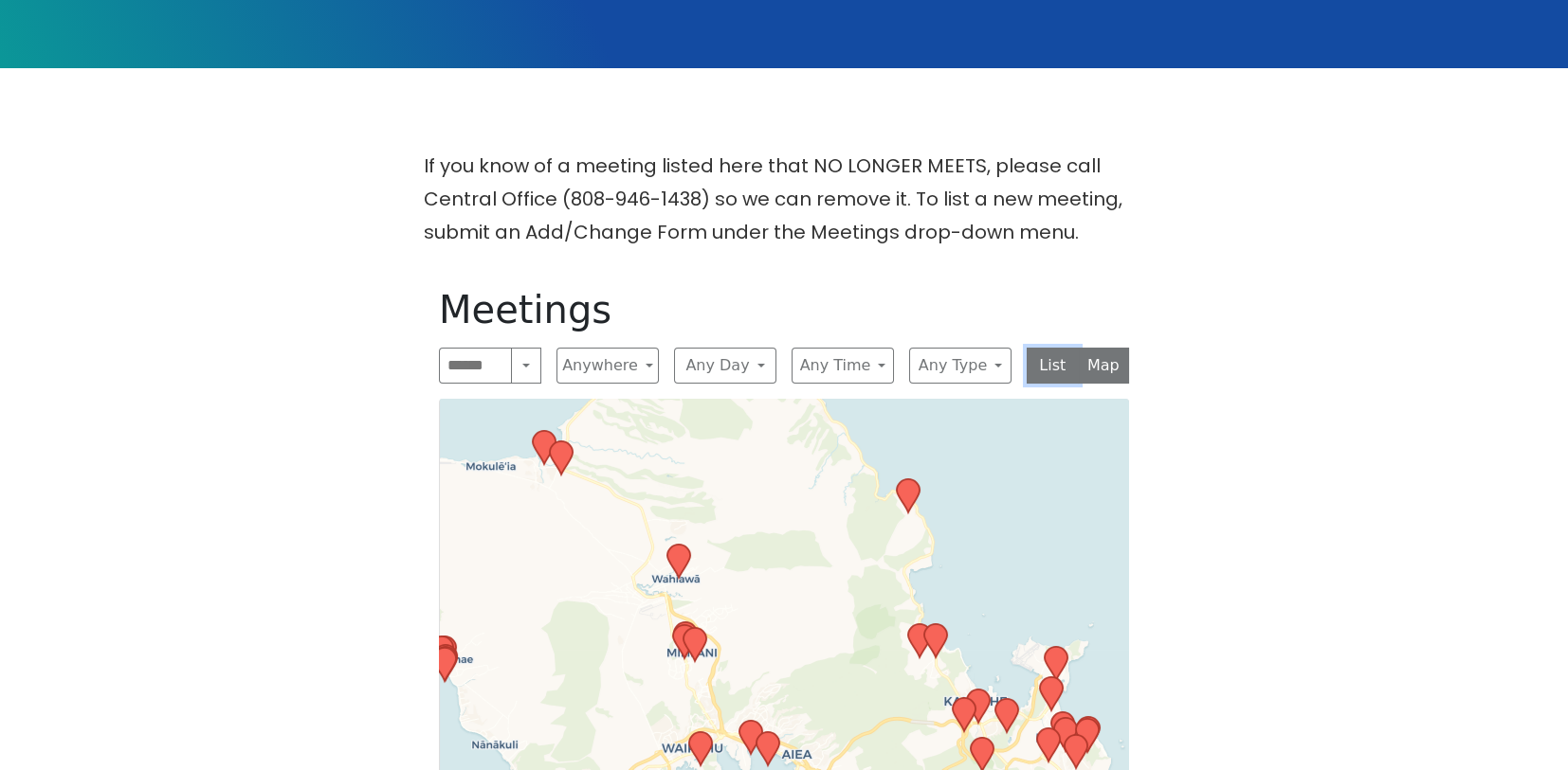
click at [1042, 352] on button "List" at bounding box center [1053, 366] width 52 height 36
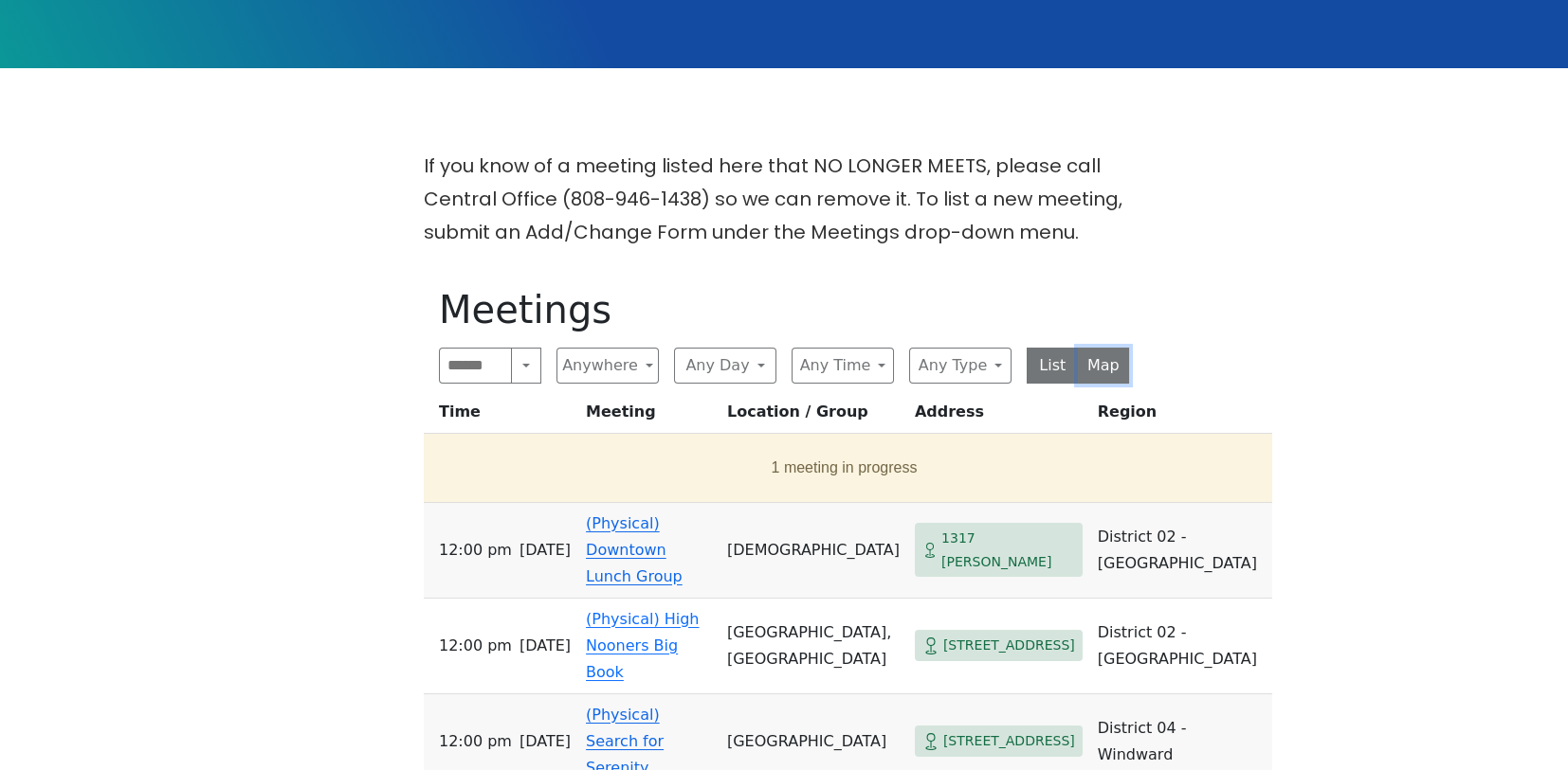
click at [1099, 364] on button "Map" at bounding box center [1104, 366] width 52 height 36
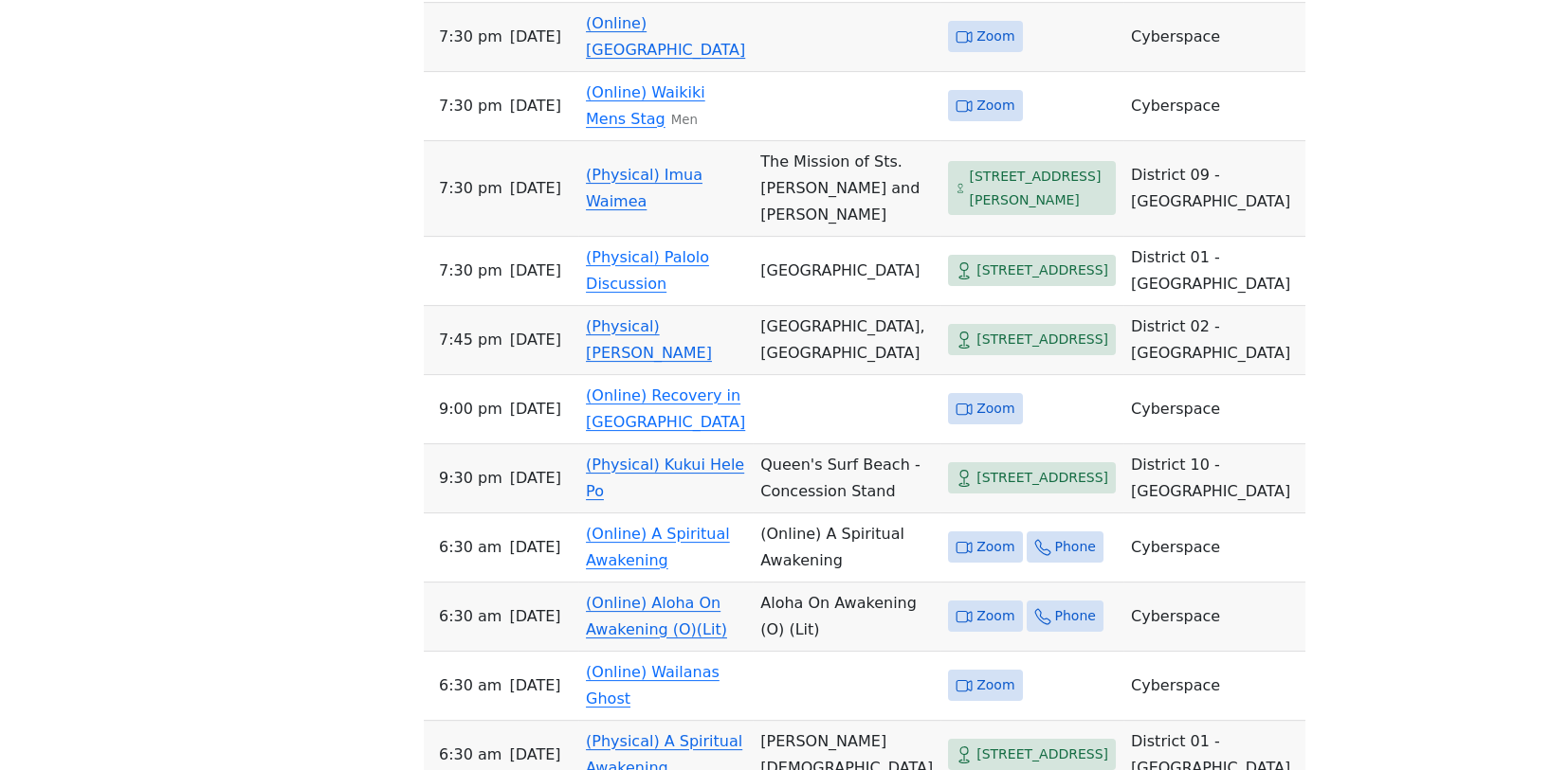
scroll to position [2888, 0]
